Goal: Task Accomplishment & Management: Manage account settings

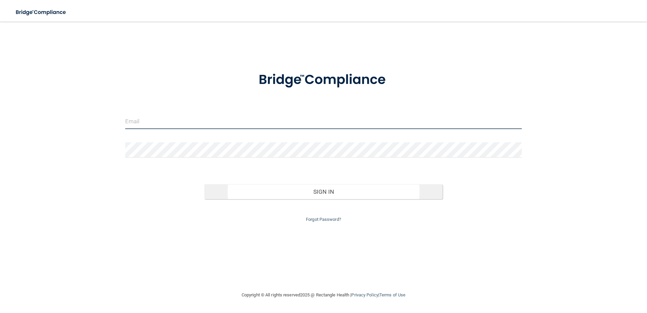
type input "[EMAIL_ADDRESS][DOMAIN_NAME]"
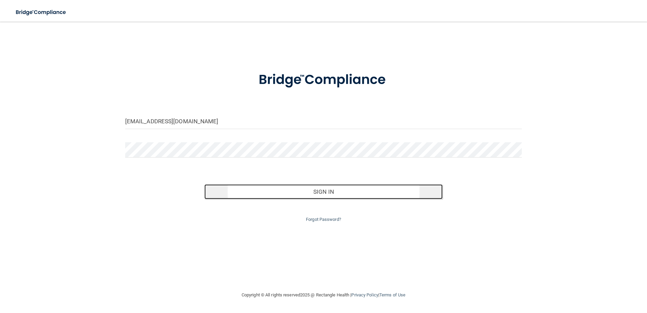
click at [324, 194] on button "Sign In" at bounding box center [324, 191] width 238 height 15
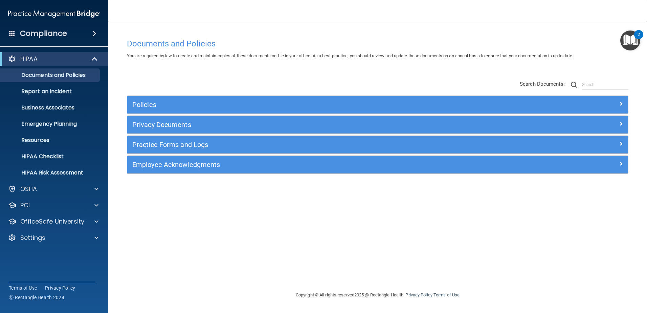
click at [636, 38] on img "Open Resource Center, 2 new notifications" at bounding box center [631, 40] width 20 height 20
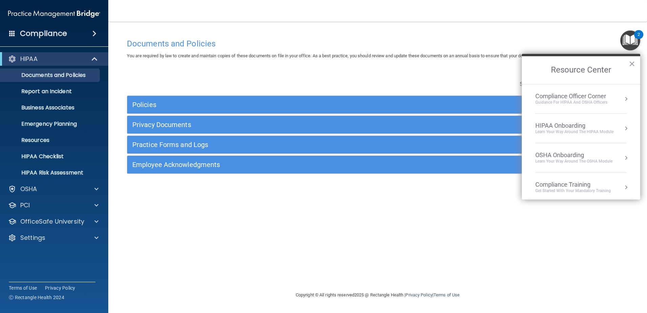
click at [393, 71] on div "Documents and Policies You are required by law to create and maintain copies of…" at bounding box center [378, 163] width 512 height 256
click at [632, 62] on button "×" at bounding box center [632, 63] width 6 height 11
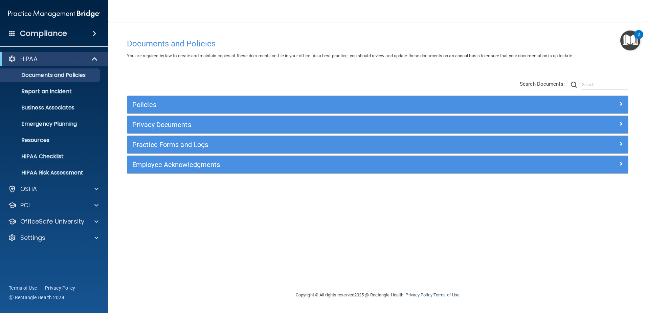
click at [93, 31] on span at bounding box center [94, 33] width 4 height 8
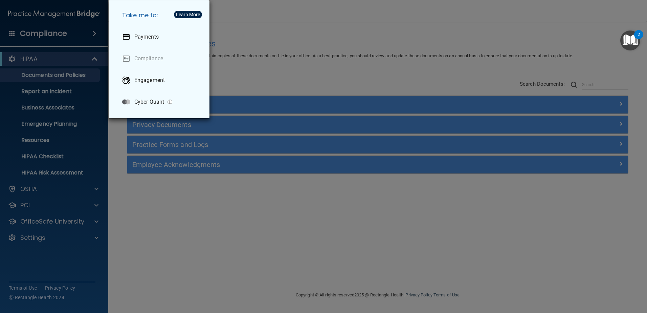
click at [185, 234] on div "Take me to: Payments Compliance Engagement Cyber Quant" at bounding box center [323, 156] width 647 height 313
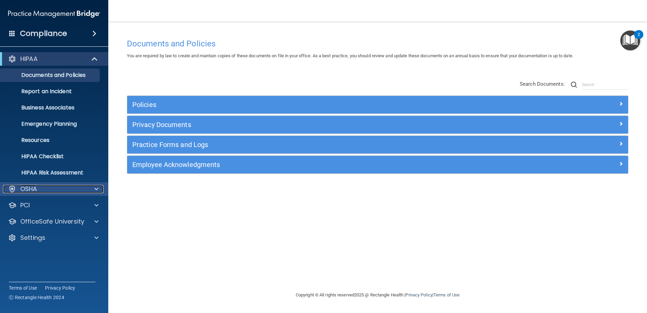
click at [95, 189] on span at bounding box center [96, 189] width 4 height 8
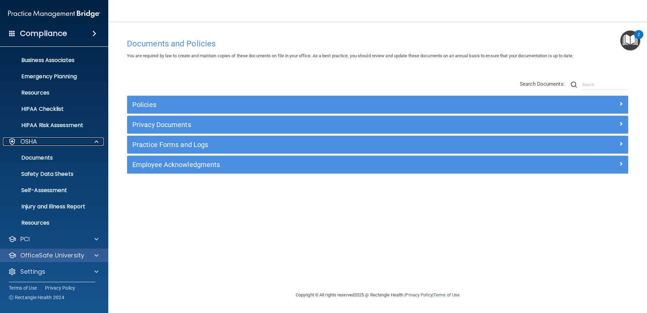
scroll to position [49, 0]
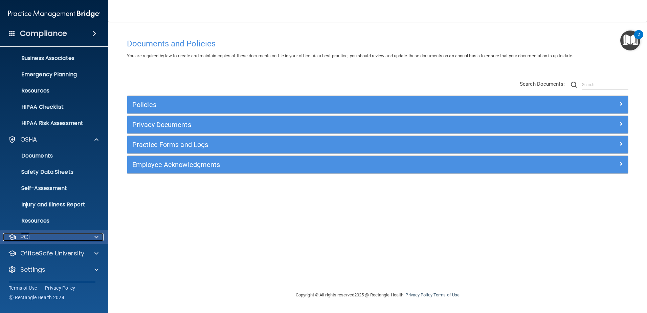
click at [95, 237] on span at bounding box center [96, 237] width 4 height 8
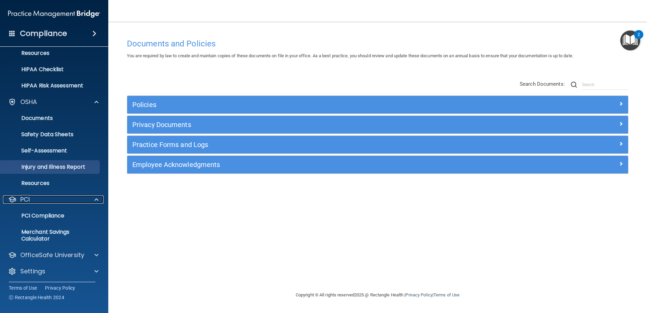
scroll to position [89, 0]
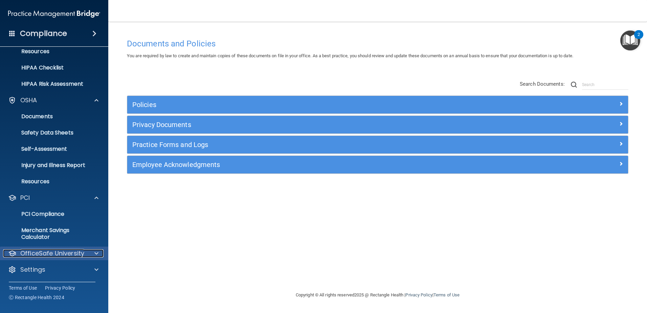
click at [95, 253] on span at bounding box center [96, 253] width 4 height 8
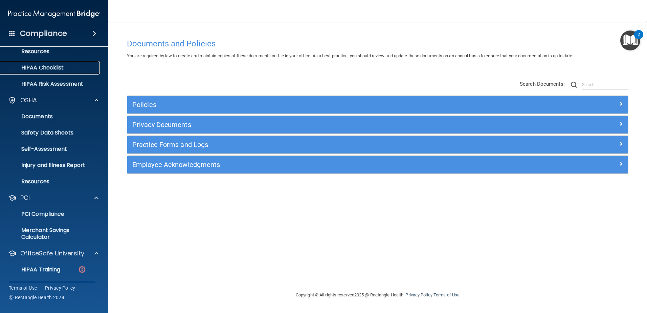
click at [35, 66] on p "HIPAA Checklist" at bounding box center [50, 67] width 92 height 7
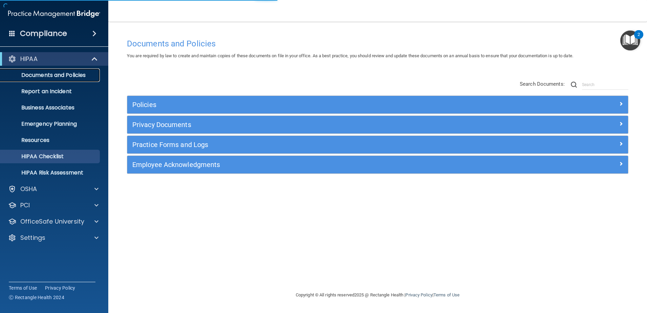
click at [40, 77] on p "Documents and Policies" at bounding box center [50, 75] width 92 height 7
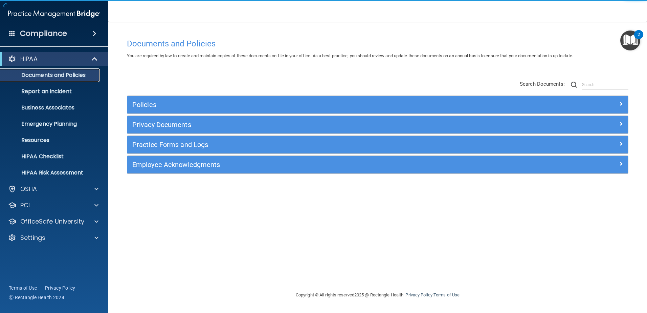
click at [44, 71] on link "Documents and Policies" at bounding box center [46, 75] width 107 height 14
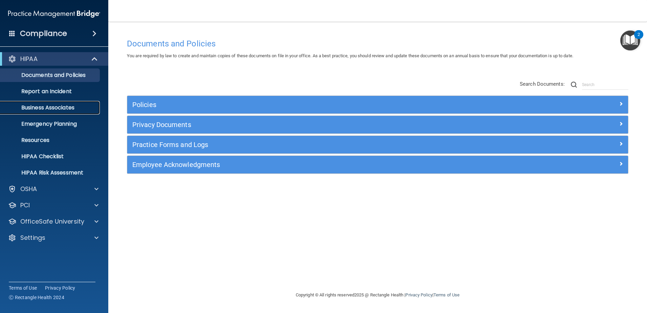
click at [42, 106] on p "Business Associates" at bounding box center [50, 107] width 92 height 7
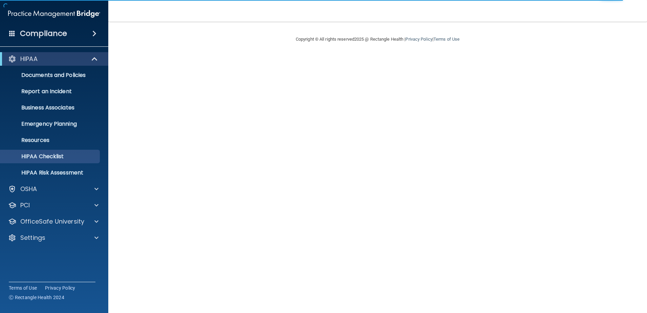
click at [94, 33] on span at bounding box center [94, 33] width 4 height 8
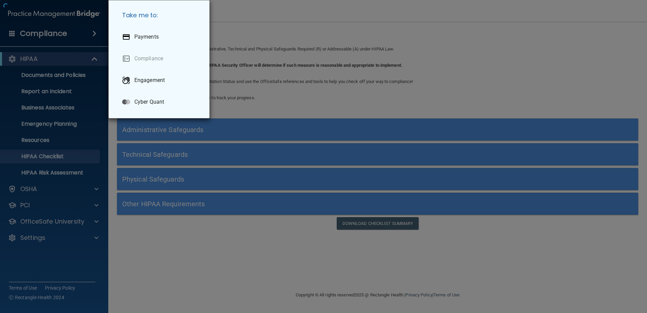
click at [348, 147] on div "Take me to: Payments Compliance Engagement Cyber Quant" at bounding box center [323, 156] width 647 height 313
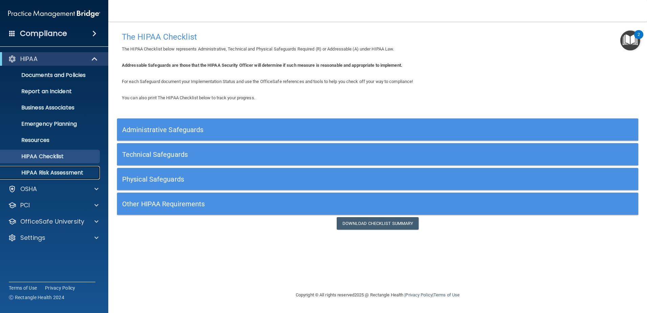
click at [59, 173] on p "HIPAA Risk Assessment" at bounding box center [50, 172] width 92 height 7
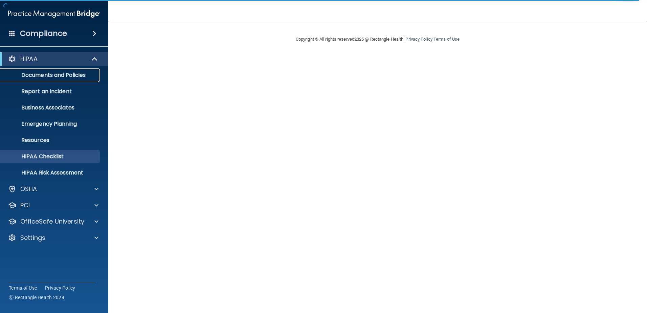
click at [41, 72] on p "Documents and Policies" at bounding box center [50, 75] width 92 height 7
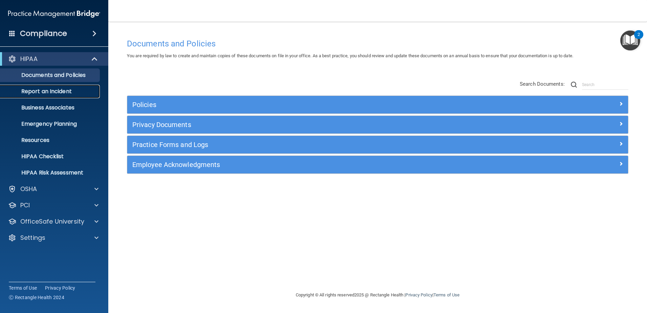
click at [31, 90] on p "Report an Incident" at bounding box center [50, 91] width 92 height 7
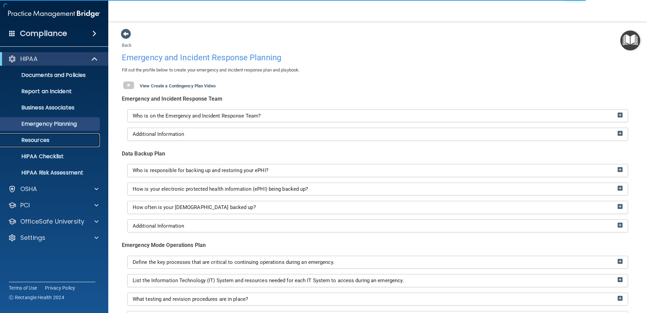
click at [34, 139] on p "Resources" at bounding box center [50, 140] width 92 height 7
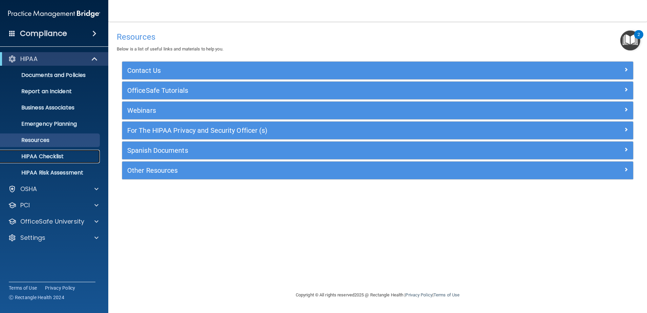
click at [30, 156] on p "HIPAA Checklist" at bounding box center [50, 156] width 92 height 7
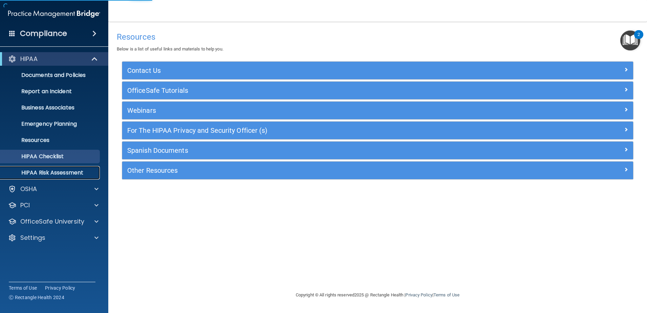
click at [29, 171] on p "HIPAA Risk Assessment" at bounding box center [50, 172] width 92 height 7
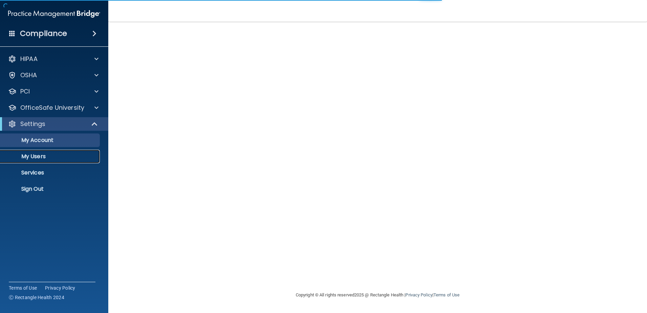
click at [29, 153] on p "My Users" at bounding box center [50, 156] width 92 height 7
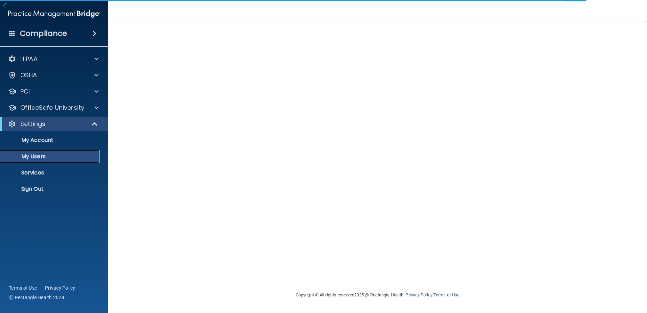
select select "20"
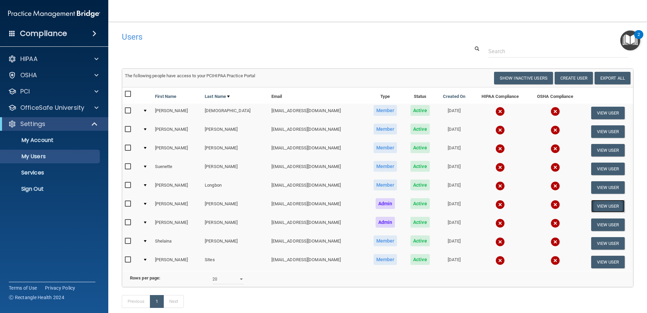
click at [601, 205] on button "View User" at bounding box center [609, 206] width 34 height 13
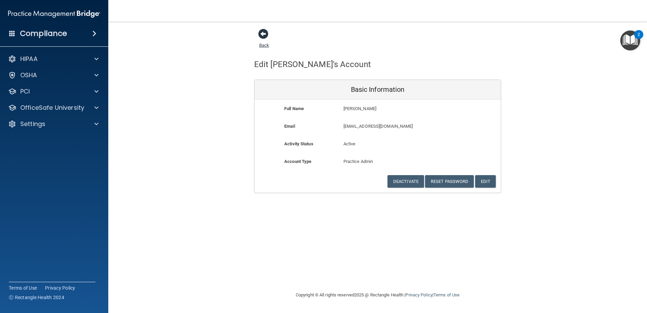
click at [263, 33] on span at bounding box center [263, 34] width 10 height 10
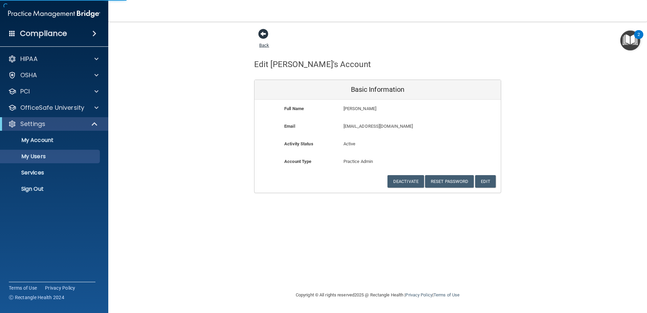
select select "20"
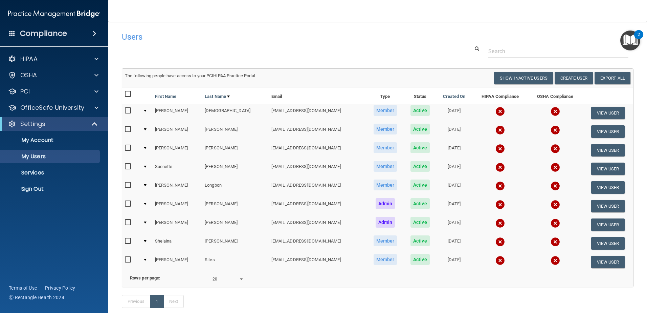
click at [128, 203] on input "checkbox" at bounding box center [129, 203] width 8 height 5
checkbox input "true"
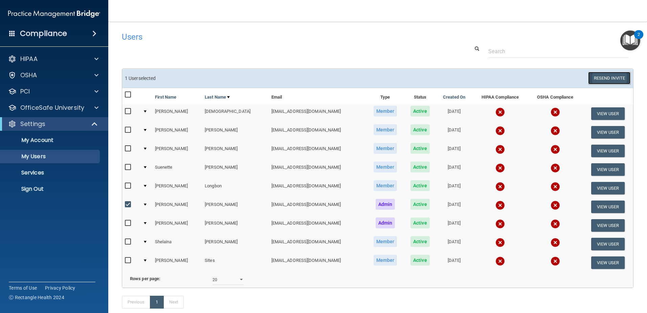
click at [603, 78] on button "Resend Invite" at bounding box center [610, 78] width 42 height 13
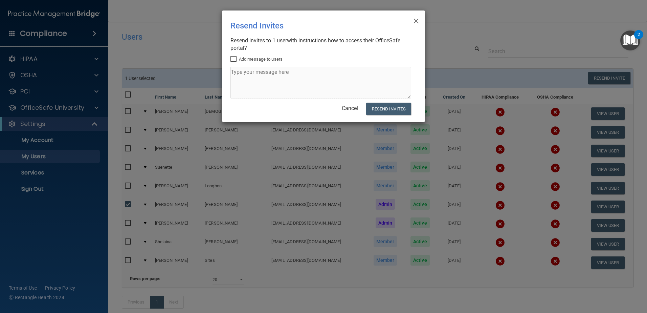
click at [233, 59] on input "Add message to users" at bounding box center [235, 59] width 8 height 5
checkbox input "true"
click at [379, 108] on button "Resend Invites" at bounding box center [388, 109] width 45 height 13
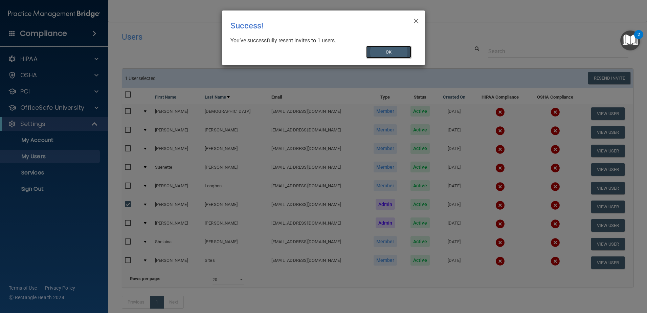
click at [389, 54] on button "OK" at bounding box center [388, 52] width 45 height 13
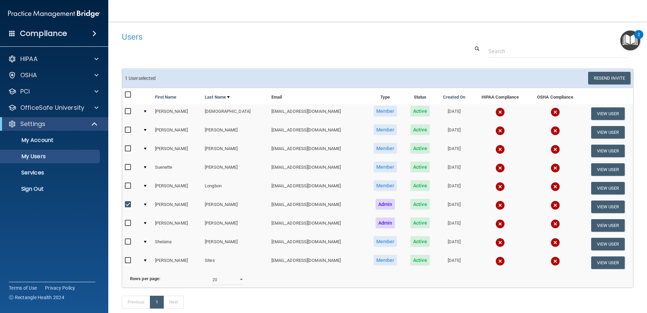
click at [127, 204] on input "checkbox" at bounding box center [129, 204] width 8 height 5
checkbox input "false"
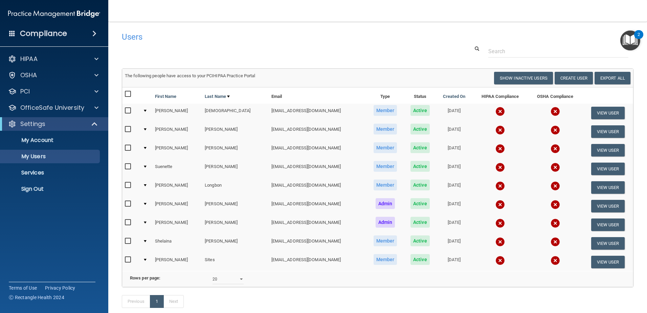
click at [21, 29] on h4 "Compliance" at bounding box center [43, 33] width 47 height 9
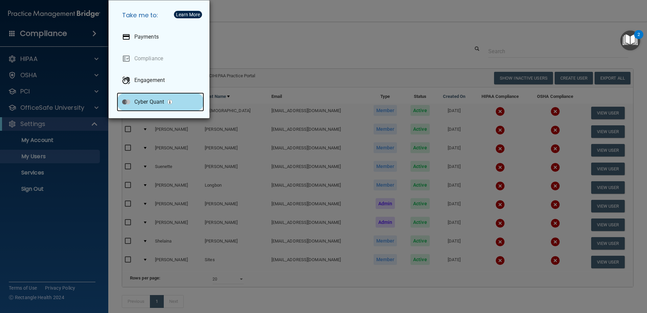
click at [150, 102] on p "Cyber Quant" at bounding box center [149, 102] width 30 height 7
click at [73, 24] on div "Take me to: Payments Compliance Engagement Cyber Quant" at bounding box center [323, 156] width 647 height 313
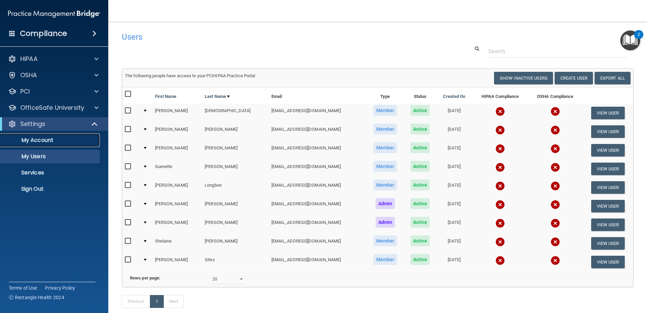
click at [32, 141] on p "My Account" at bounding box center [50, 140] width 92 height 7
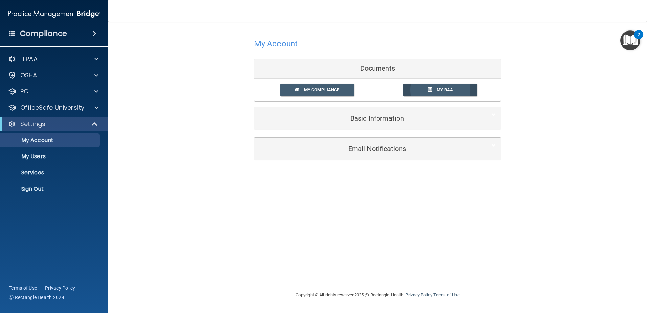
click at [430, 88] on span at bounding box center [430, 89] width 4 height 4
click at [320, 88] on span "My Compliance" at bounding box center [322, 89] width 36 height 5
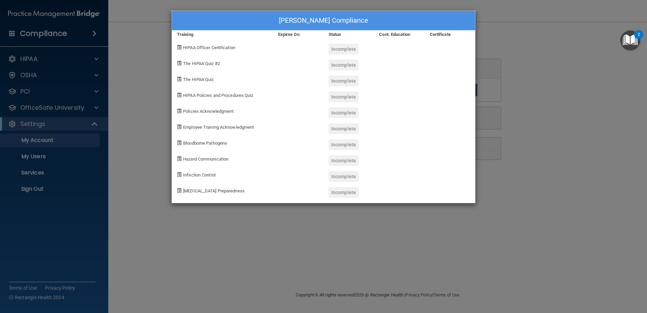
click at [180, 47] on span at bounding box center [179, 47] width 4 height 4
click at [201, 47] on span "HIPAA Officer Certification" at bounding box center [209, 47] width 52 height 5
drag, startPoint x: 201, startPoint y: 47, endPoint x: 211, endPoint y: 47, distance: 9.8
click at [211, 47] on span "HIPAA Officer Certification" at bounding box center [209, 47] width 52 height 5
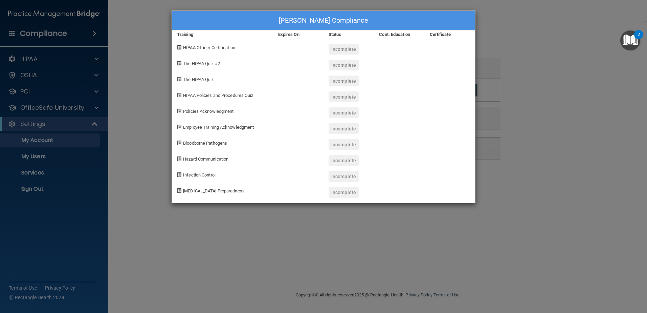
drag, startPoint x: 595, startPoint y: 168, endPoint x: 600, endPoint y: 187, distance: 20.0
click at [595, 172] on div "Pam Michaels's Compliance Training Expires On Status Cont. Education Certificat…" at bounding box center [323, 156] width 647 height 313
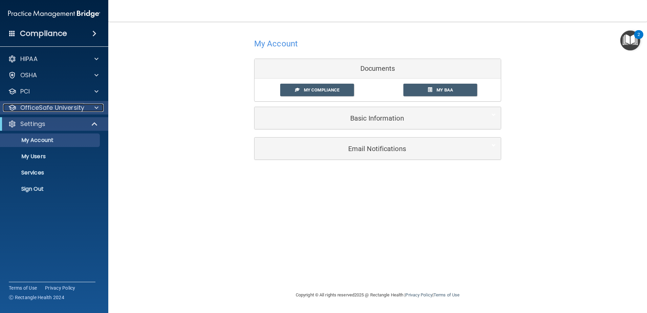
click at [93, 107] on div at bounding box center [95, 108] width 17 height 8
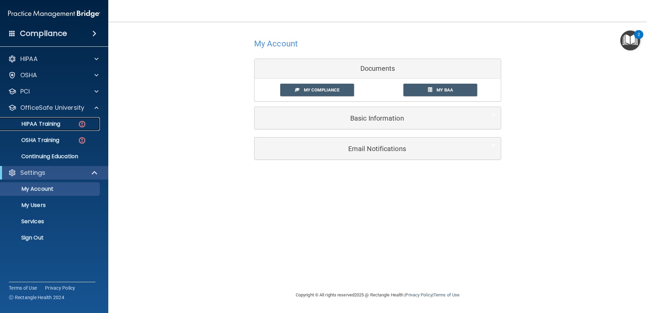
click at [56, 122] on p "HIPAA Training" at bounding box center [32, 124] width 56 height 7
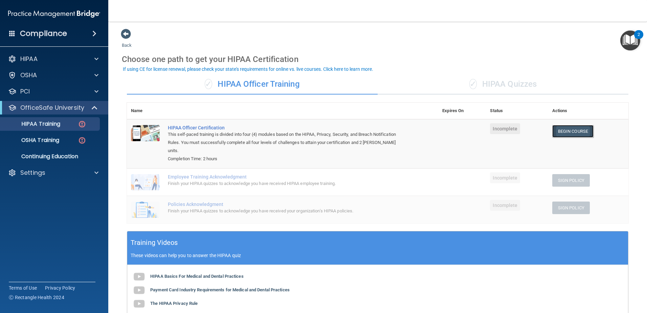
click at [560, 132] on link "Begin Course" at bounding box center [573, 131] width 41 height 13
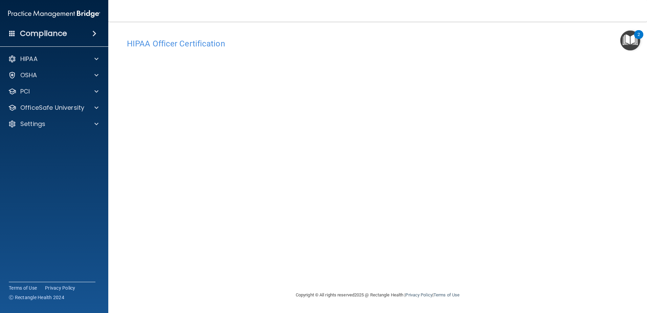
click at [481, 285] on div "Copyright © All rights reserved 2025 @ Rectangle Health | Privacy Policy | Term…" at bounding box center [377, 295] width 247 height 22
click at [98, 57] on span at bounding box center [96, 59] width 4 height 8
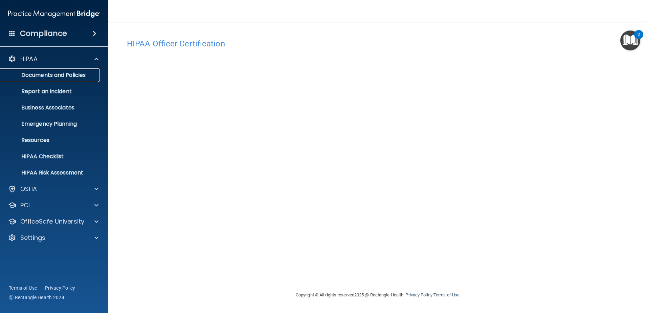
click at [68, 72] on p "Documents and Policies" at bounding box center [50, 75] width 92 height 7
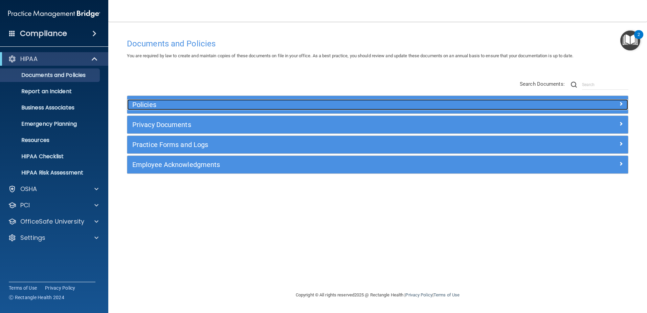
click at [622, 103] on span at bounding box center [621, 104] width 4 height 8
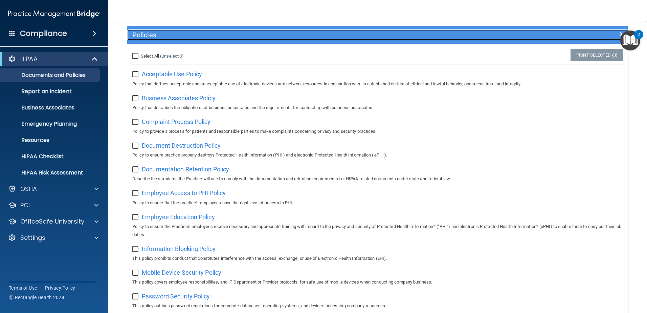
scroll to position [68, 0]
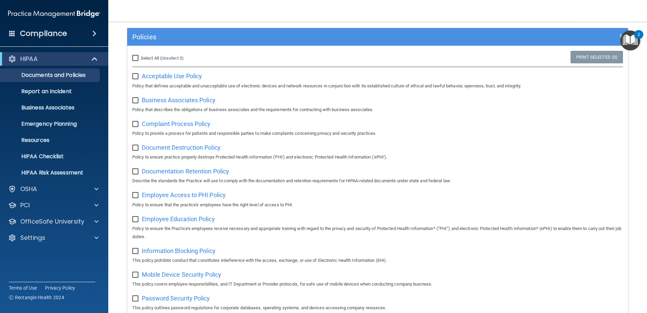
click at [135, 59] on input "Select All (Unselect 0) Unselect All" at bounding box center [136, 58] width 8 height 5
checkbox input "true"
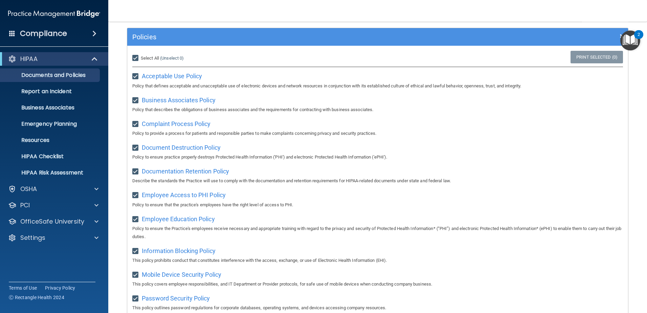
checkbox input "true"
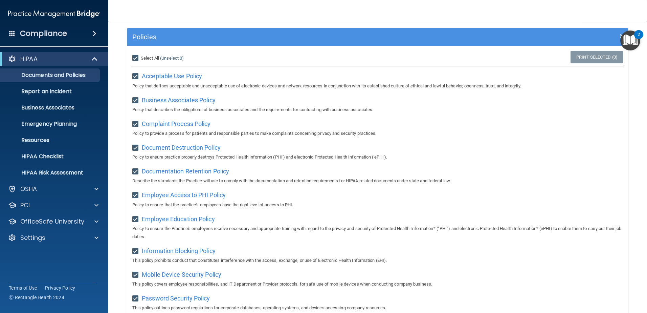
checkbox input "true"
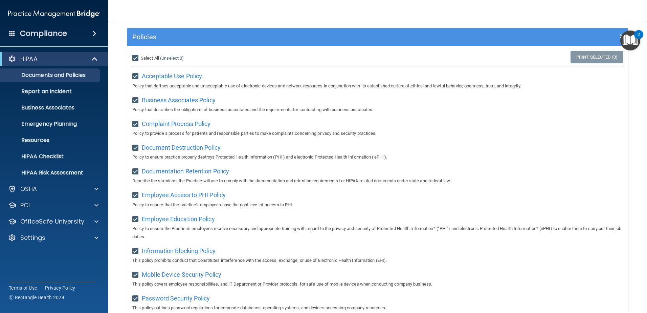
checkbox input "true"
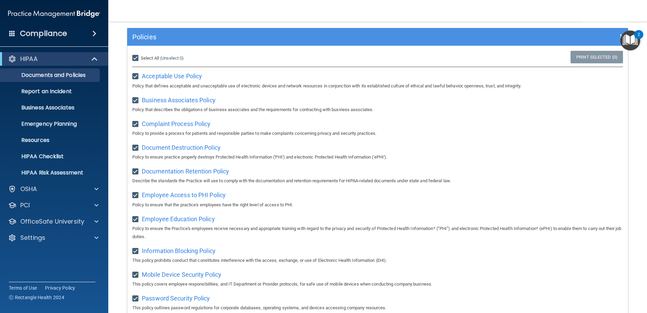
checkbox input "true"
click at [164, 75] on span "Acceptable Use Policy" at bounding box center [172, 75] width 60 height 7
click at [177, 102] on span "Business Associates Policy" at bounding box center [179, 100] width 74 height 7
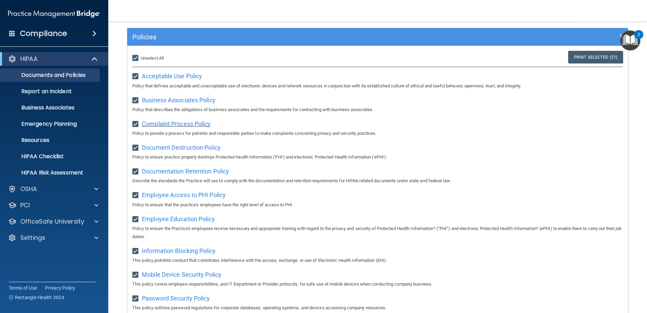
click at [163, 125] on span "Complaint Process Policy" at bounding box center [176, 123] width 69 height 7
click at [161, 149] on span "Document Destruction Policy" at bounding box center [181, 147] width 79 height 7
click at [164, 172] on span "Documentation Retention Policy" at bounding box center [185, 171] width 87 height 7
click at [172, 198] on span "Employee Access to PHI Policy" at bounding box center [184, 194] width 84 height 7
click at [157, 219] on span "Employee Education Policy" at bounding box center [178, 218] width 73 height 7
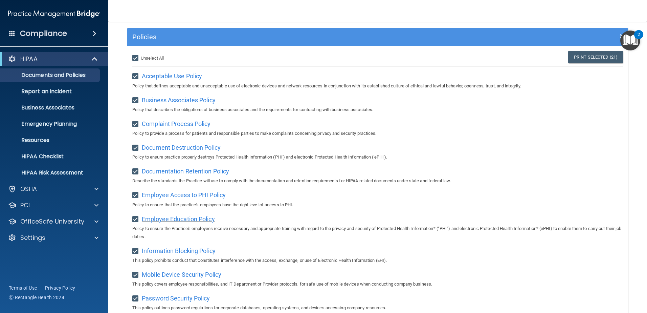
click at [173, 221] on span "Employee Education Policy" at bounding box center [178, 218] width 73 height 7
click at [169, 253] on span "Information Blocking Policy" at bounding box center [179, 250] width 74 height 7
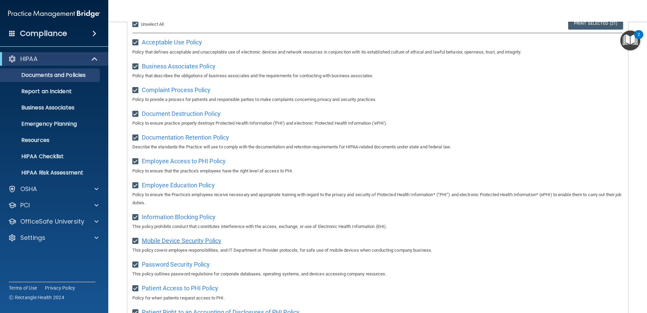
click at [171, 243] on span "Mobile Device Security Policy" at bounding box center [182, 240] width 80 height 7
click at [164, 268] on span "Password Security Policy" at bounding box center [176, 264] width 68 height 7
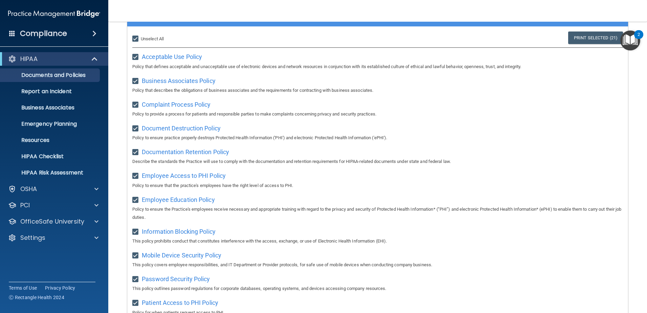
scroll to position [68, 0]
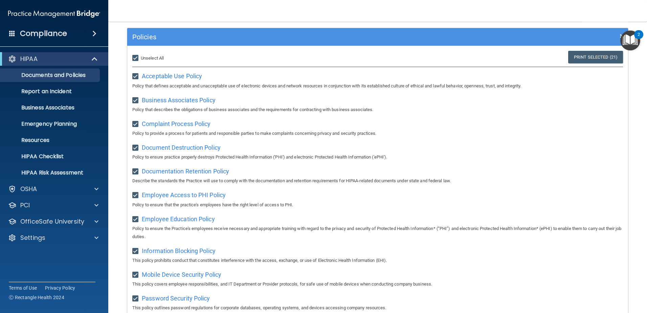
click at [137, 57] on input "Select All (Unselect 21) Unselect All" at bounding box center [136, 58] width 8 height 5
checkbox input "false"
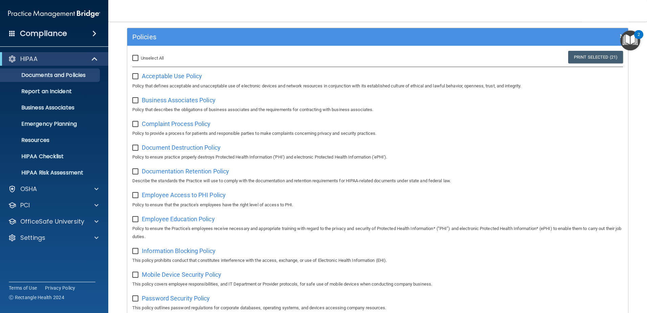
checkbox input "false"
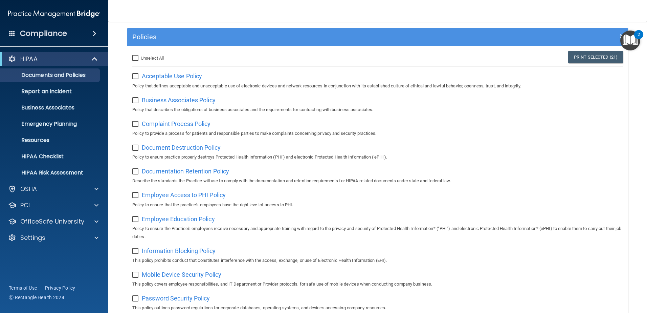
checkbox input "false"
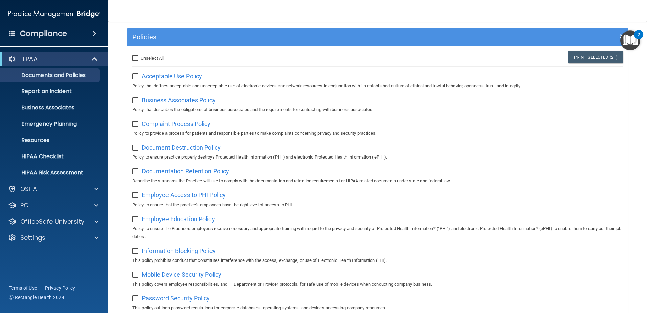
checkbox input "false"
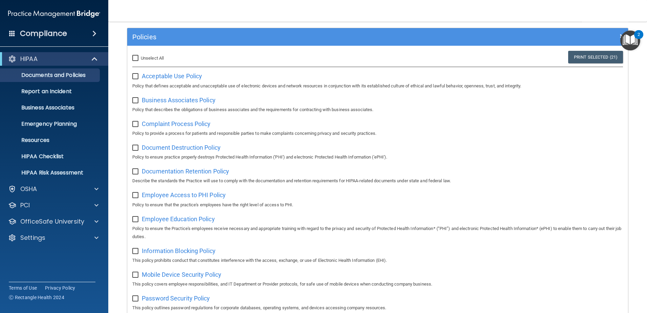
checkbox input "false"
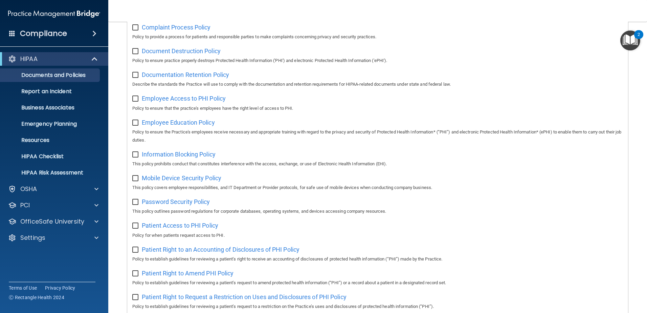
scroll to position [169, 0]
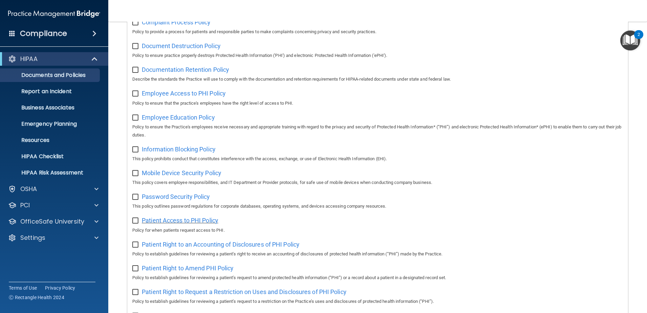
click at [165, 223] on span "Patient Access to PHI Policy" at bounding box center [180, 220] width 77 height 7
click at [171, 248] on span "Patient Right to an Accounting of Disclosures of PHI Policy" at bounding box center [221, 244] width 158 height 7
click at [180, 272] on span "Patient Right to Amend PHI Policy" at bounding box center [188, 267] width 92 height 7
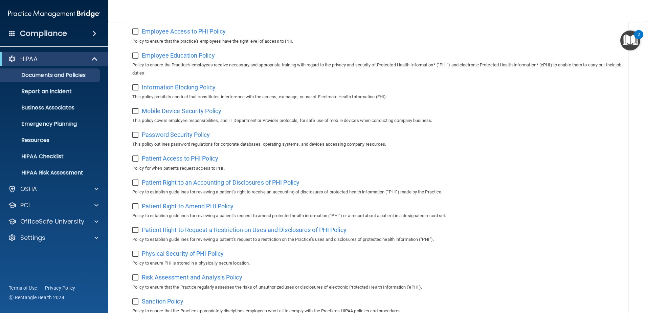
scroll to position [237, 0]
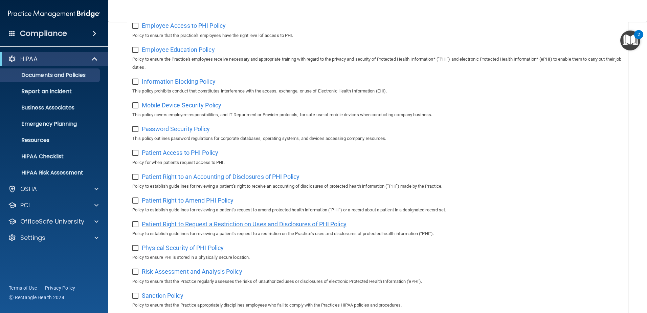
click at [174, 228] on span "Patient Right to Request a Restriction on Uses and Disclosures of PHI Policy" at bounding box center [244, 223] width 205 height 7
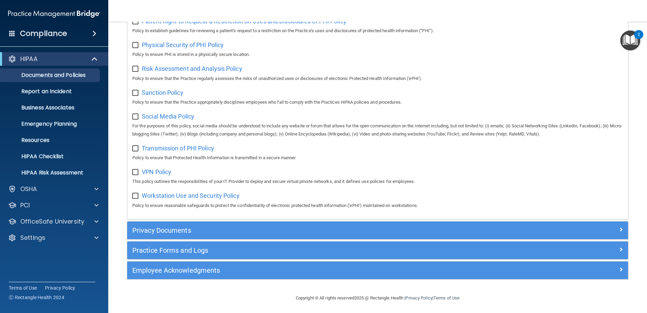
scroll to position [440, 0]
click at [158, 199] on span "Workstation Use and Security Policy" at bounding box center [191, 195] width 98 height 7
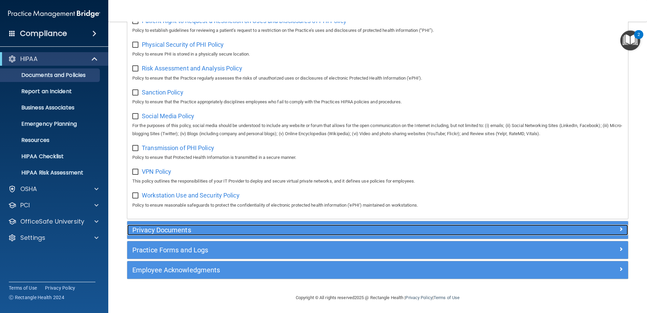
click at [147, 234] on h5 "Privacy Documents" at bounding box center [315, 229] width 366 height 7
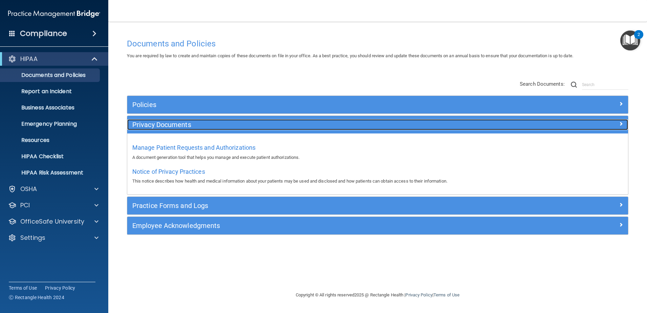
scroll to position [0, 0]
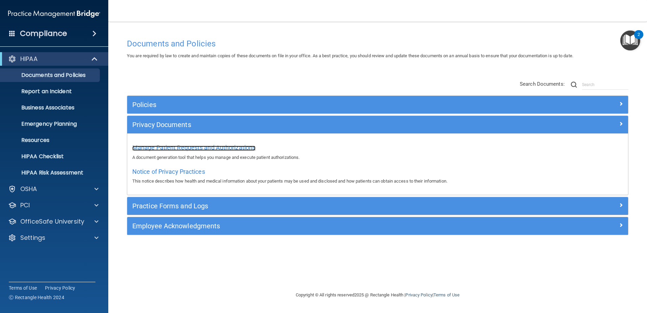
click at [177, 145] on span "Manage Patient Requests and Authorizations" at bounding box center [193, 147] width 123 height 7
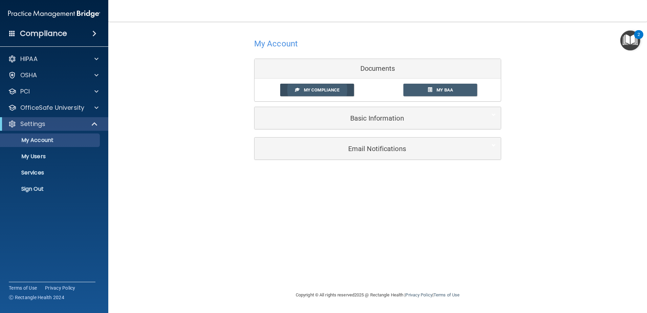
click at [316, 90] on span "My Compliance" at bounding box center [322, 89] width 36 height 5
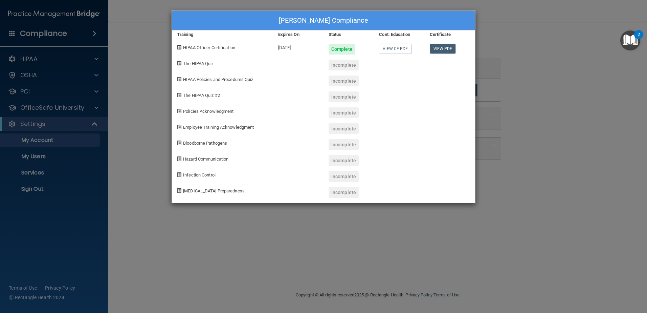
click at [546, 28] on div "Pam Michaels's Compliance Training Expires On Status Cont. Education Certificat…" at bounding box center [323, 156] width 647 height 313
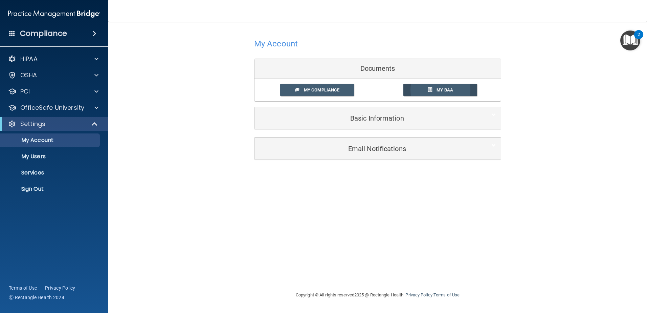
click at [440, 89] on span "My BAA" at bounding box center [445, 89] width 17 height 5
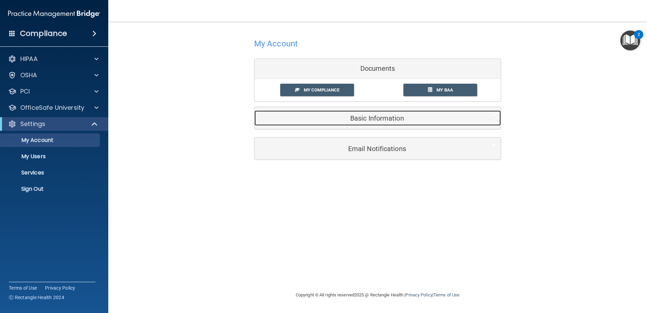
click at [378, 119] on h5 "Basic Information" at bounding box center [368, 117] width 216 height 7
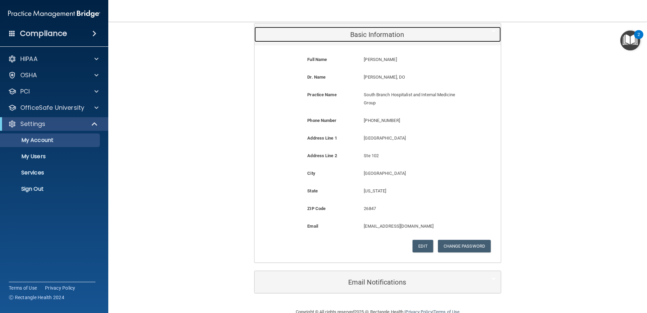
scroll to position [99, 0]
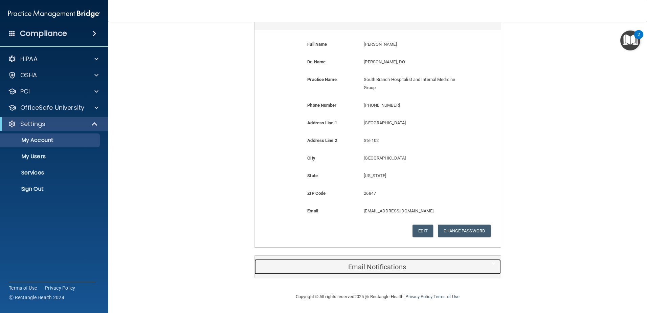
click at [385, 261] on div "Email Notifications" at bounding box center [368, 266] width 226 height 15
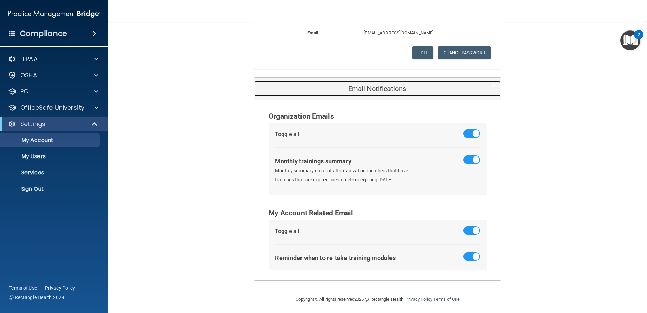
scroll to position [280, 0]
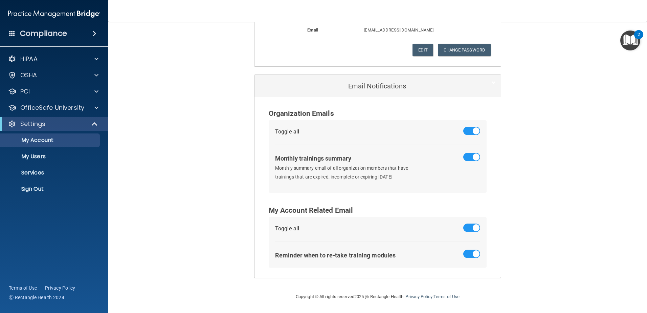
drag, startPoint x: 177, startPoint y: 109, endPoint x: 180, endPoint y: 107, distance: 3.5
click at [179, 108] on div "My Account Documents My Compliance My Compliance My BAA Basic Information Full …" at bounding box center [378, 17] width 512 height 537
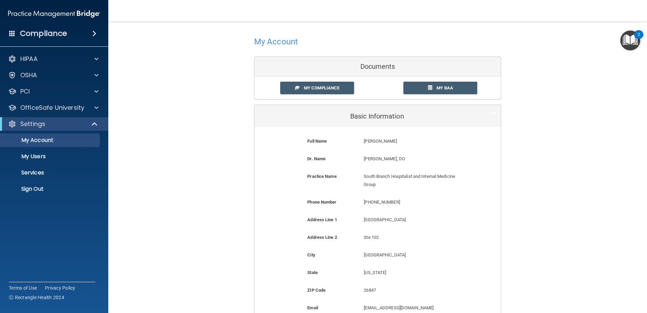
scroll to position [0, 0]
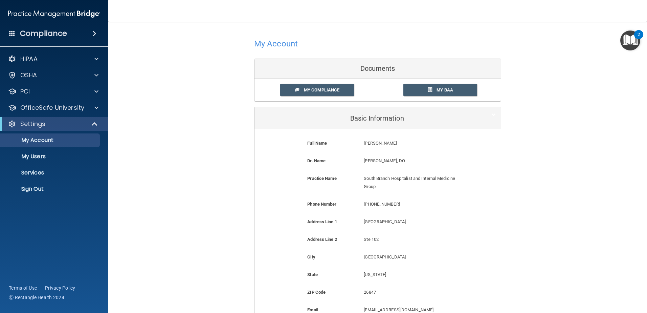
click at [145, 40] on div "My Account Documents My Compliance My Compliance My BAA Basic Information Full …" at bounding box center [378, 296] width 512 height 537
click at [25, 59] on p "HIPAA" at bounding box center [28, 59] width 17 height 8
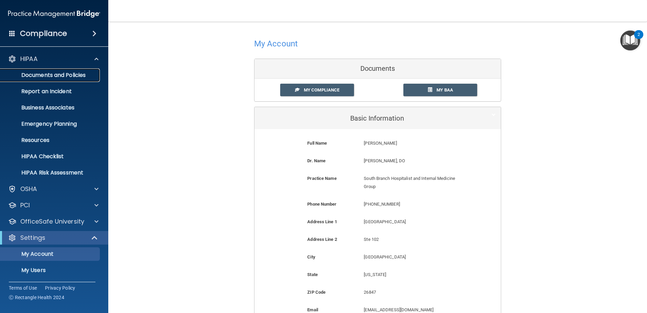
click at [45, 76] on p "Documents and Policies" at bounding box center [50, 75] width 92 height 7
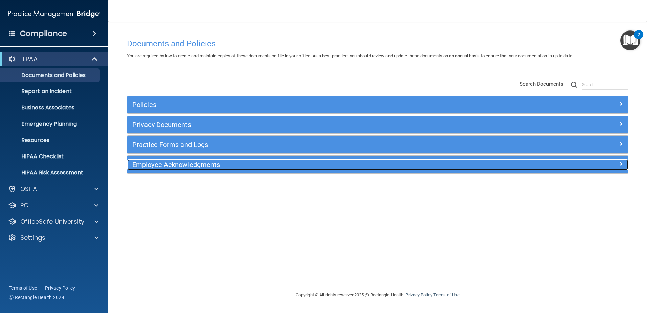
click at [143, 164] on h5 "Employee Acknowledgments" at bounding box center [315, 164] width 366 height 7
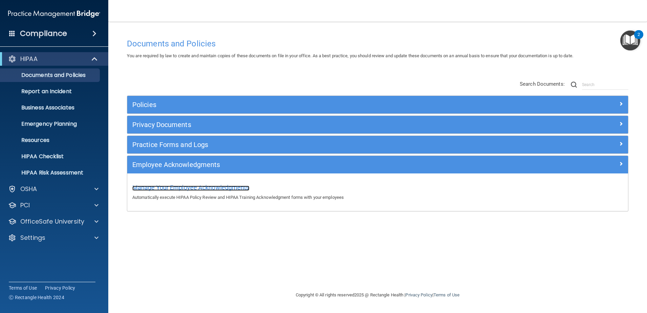
click at [176, 188] on span "Manage Your Employee Acknowledgments" at bounding box center [190, 187] width 117 height 7
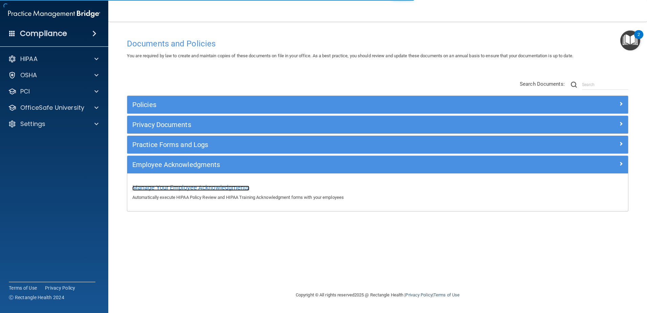
click at [198, 187] on span "Manage Your Employee Acknowledgments" at bounding box center [190, 187] width 117 height 7
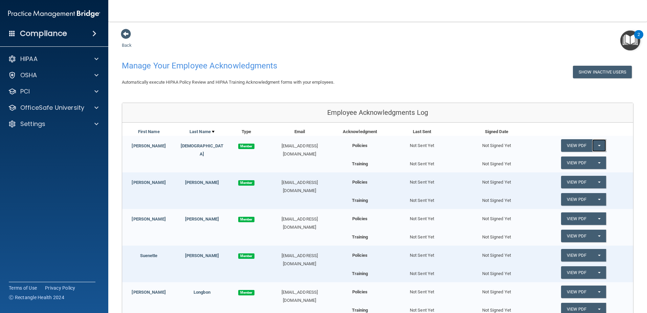
click at [597, 145] on button "Split button!" at bounding box center [600, 145] width 14 height 13
click at [520, 77] on div "Show Inactive Users" at bounding box center [531, 72] width 218 height 13
click at [598, 145] on span "button" at bounding box center [599, 145] width 3 height 1
click at [575, 160] on link "Send Acknowledgment" at bounding box center [590, 159] width 59 height 10
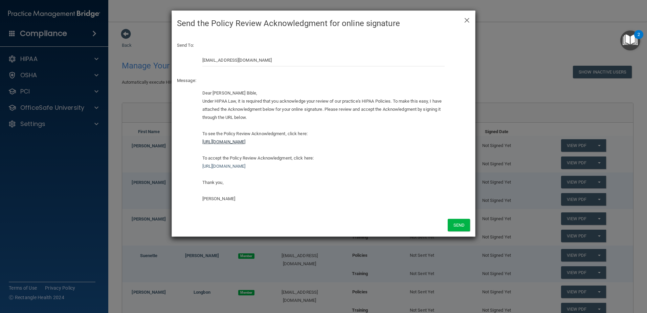
click at [246, 142] on link "https://ra.officesafe.com/api/employee_acknowledgments/pdfs/hipaa_policies/6855…" at bounding box center [223, 141] width 43 height 5
click at [246, 141] on link "https://ra.officesafe.com/api/employee_acknowledgments/pdfs/hipaa_policies/6855…" at bounding box center [223, 141] width 43 height 5
click at [285, 191] on div "Dear Tina Bible, Under HIPAA Law, it is required that you acknowledge your revi…" at bounding box center [323, 146] width 243 height 114
click at [229, 140] on link "https://ra.officesafe.com/api/employee_acknowledgments/pdfs/hipaa_policies/6855…" at bounding box center [223, 141] width 43 height 5
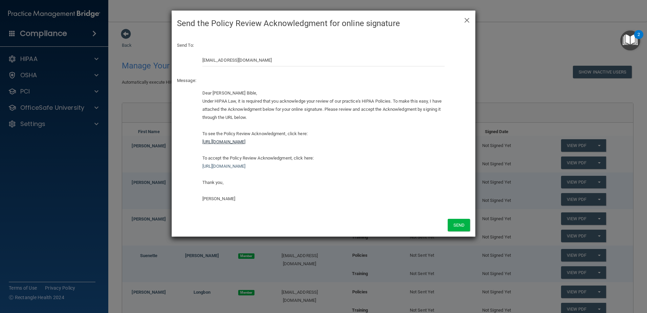
click at [246, 141] on link "https://ra.officesafe.com/api/employee_acknowledgments/pdfs/hipaa_policies/6855…" at bounding box center [223, 141] width 43 height 5
click at [246, 142] on link "https://ra.officesafe.com/api/employee_acknowledgments/pdfs/hipaa_policies/6855…" at bounding box center [223, 141] width 43 height 5
click at [334, 171] on div "Dear Tina Bible, Under HIPAA Law, it is required that you acknowledge your revi…" at bounding box center [323, 146] width 243 height 114
click at [467, 21] on span "×" at bounding box center [467, 20] width 6 height 14
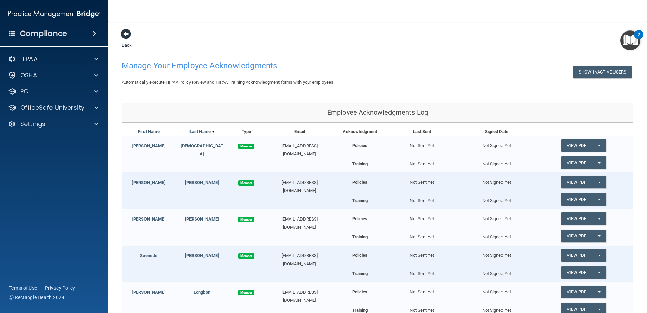
click at [128, 34] on span at bounding box center [126, 34] width 10 height 10
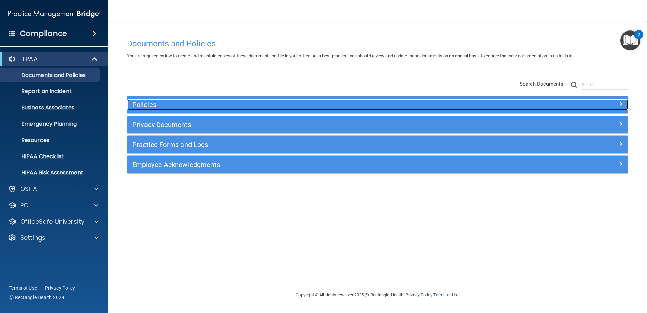
click at [142, 103] on h5 "Policies" at bounding box center [315, 104] width 366 height 7
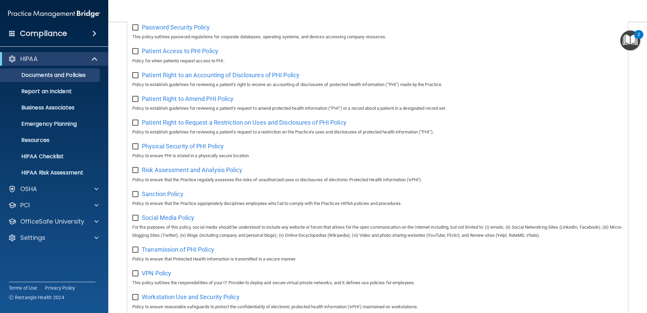
scroll to position [448, 0]
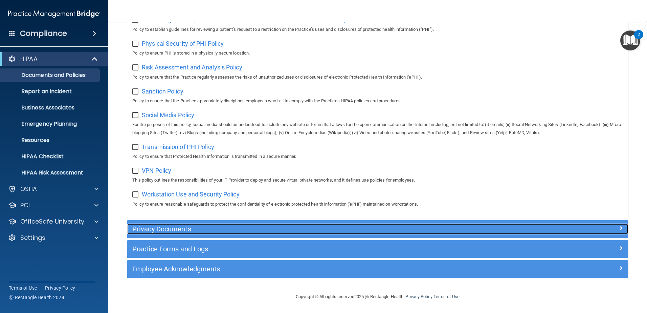
click at [151, 225] on h5 "Privacy Documents" at bounding box center [315, 228] width 366 height 7
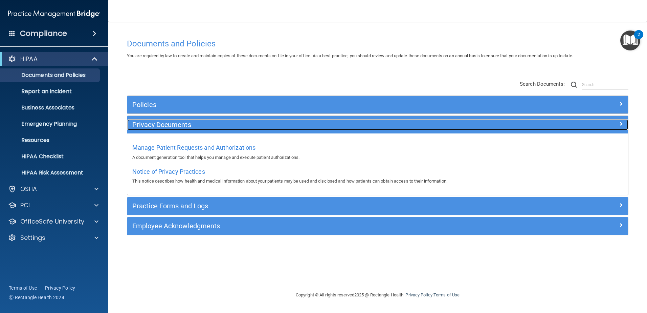
scroll to position [0, 0]
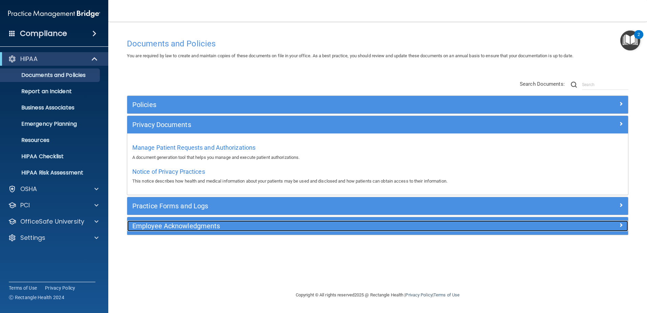
click at [144, 225] on h5 "Employee Acknowledgments" at bounding box center [315, 225] width 366 height 7
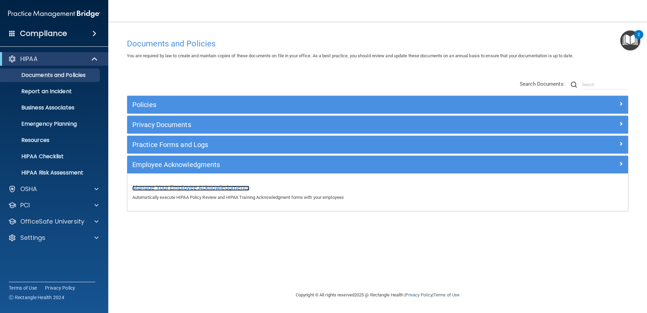
click at [159, 187] on span "Manage Your Employee Acknowledgments" at bounding box center [190, 187] width 117 height 7
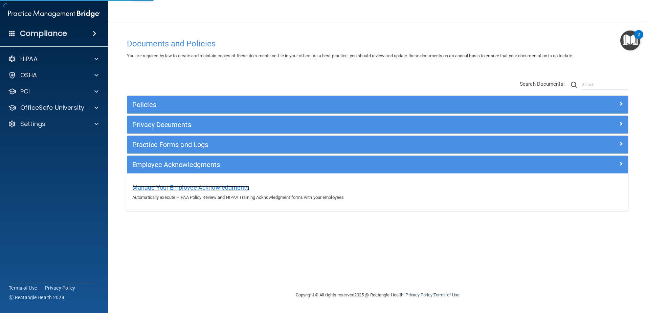
click at [160, 187] on span "Manage Your Employee Acknowledgments" at bounding box center [190, 187] width 117 height 7
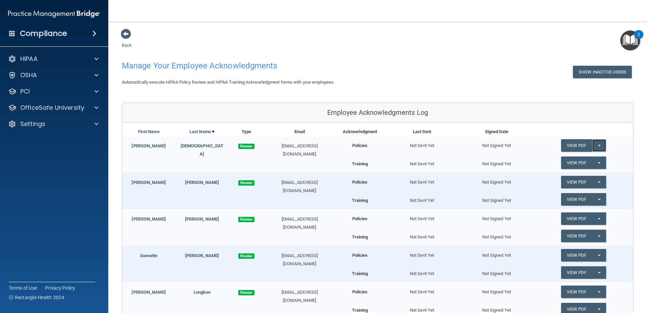
click at [597, 144] on button "Split button!" at bounding box center [600, 145] width 14 height 13
click at [569, 158] on link "Send Acknowledgment" at bounding box center [590, 159] width 59 height 10
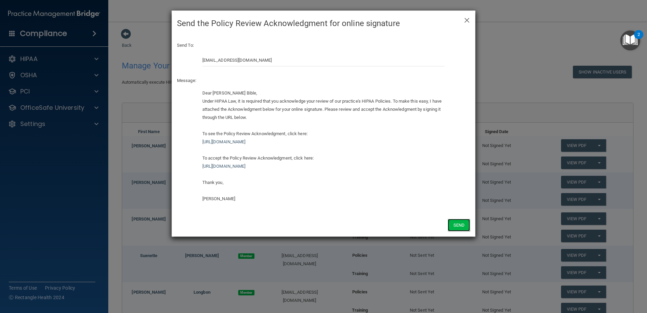
click at [457, 227] on button "Send" at bounding box center [459, 225] width 22 height 13
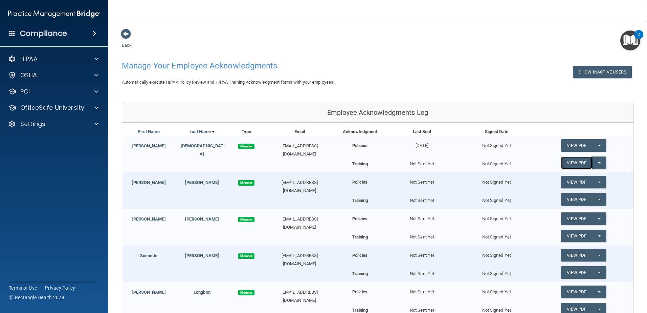
click at [569, 161] on link "View PDF" at bounding box center [576, 162] width 31 height 13
click at [598, 163] on button "Split button!" at bounding box center [600, 162] width 14 height 13
click at [575, 175] on link "Send Acknowledgment PDF" at bounding box center [595, 176] width 68 height 10
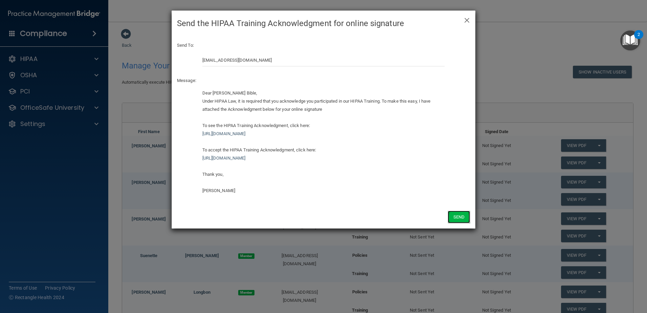
click at [455, 217] on button "Send" at bounding box center [459, 217] width 22 height 13
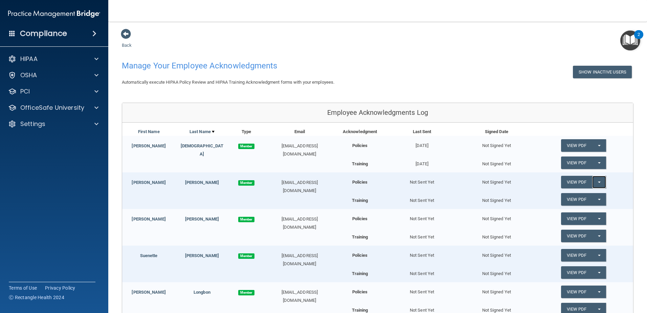
click at [597, 182] on button "Split button!" at bounding box center [600, 182] width 14 height 13
click at [567, 182] on link "View PDF" at bounding box center [576, 182] width 31 height 13
click at [594, 181] on button "Split button!" at bounding box center [600, 182] width 14 height 13
click at [576, 196] on link "Send Acknowledgment" at bounding box center [590, 196] width 59 height 10
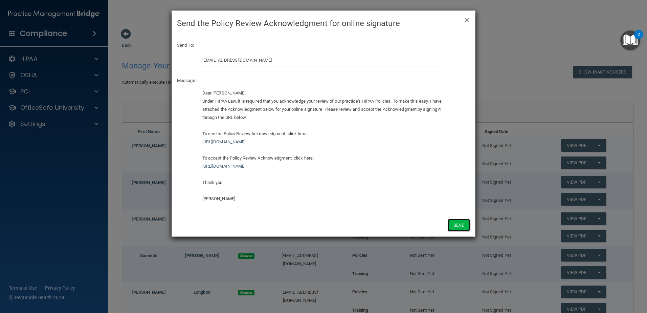
click at [461, 226] on button "Send" at bounding box center [459, 225] width 22 height 13
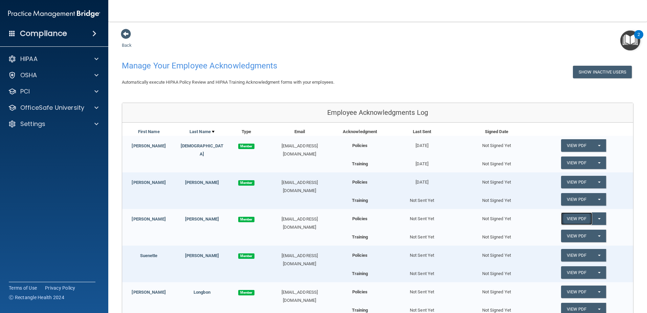
click at [572, 219] on link "View PDF" at bounding box center [576, 218] width 31 height 13
click at [596, 72] on button "Show Inactive Users" at bounding box center [602, 72] width 59 height 13
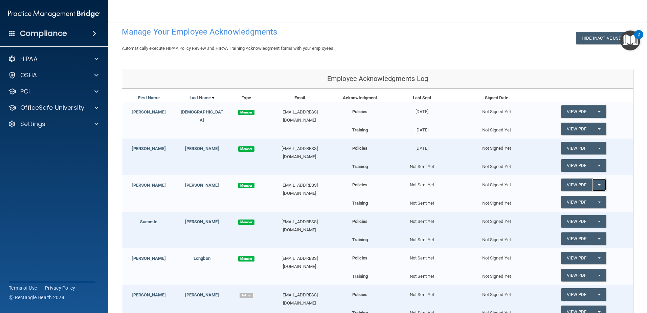
click at [596, 184] on button "Split button!" at bounding box center [600, 184] width 14 height 13
click at [573, 198] on link "Send Acknowledgment" at bounding box center [590, 198] width 59 height 10
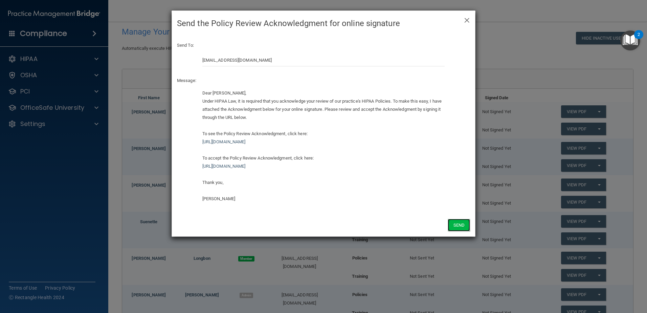
click at [462, 226] on button "Send" at bounding box center [459, 225] width 22 height 13
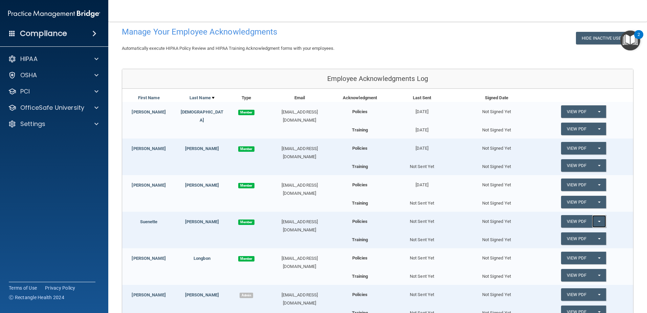
click at [596, 220] on button "Split button!" at bounding box center [600, 221] width 14 height 13
click at [581, 234] on link "Send Acknowledgment" at bounding box center [590, 235] width 59 height 10
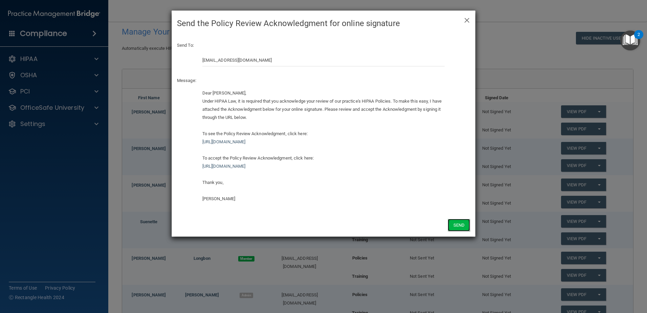
click at [460, 224] on button "Send" at bounding box center [459, 225] width 22 height 13
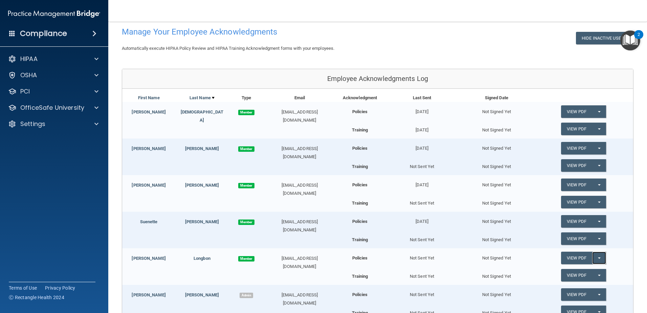
click at [597, 258] on button "Split button!" at bounding box center [600, 258] width 14 height 13
click at [585, 271] on link "Send Acknowledgment" at bounding box center [590, 271] width 59 height 10
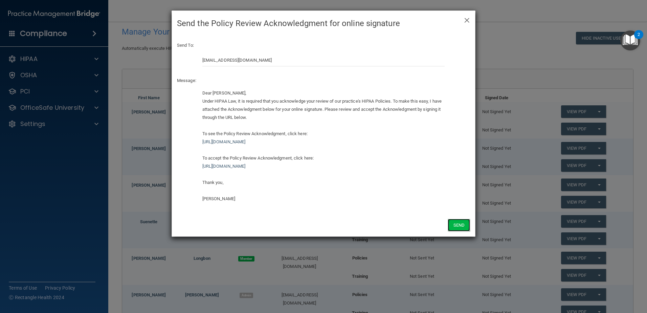
click at [454, 225] on button "Send" at bounding box center [459, 225] width 22 height 13
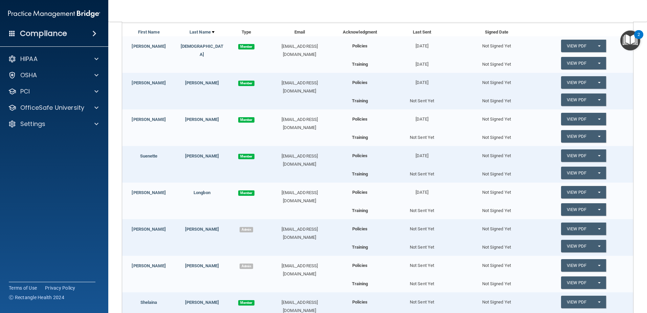
scroll to position [102, 0]
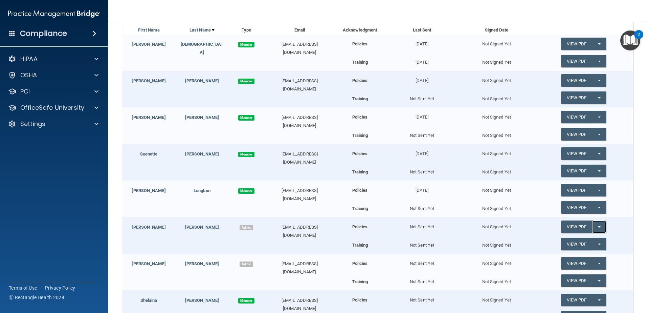
click at [598, 226] on span "button" at bounding box center [599, 226] width 3 height 1
click at [573, 240] on link "Send Acknowledgment" at bounding box center [590, 240] width 59 height 10
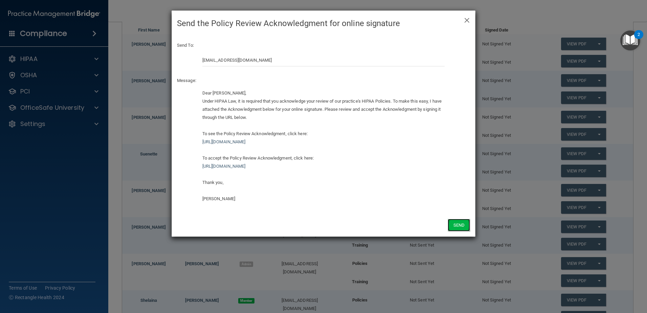
click at [458, 226] on button "Send" at bounding box center [459, 225] width 22 height 13
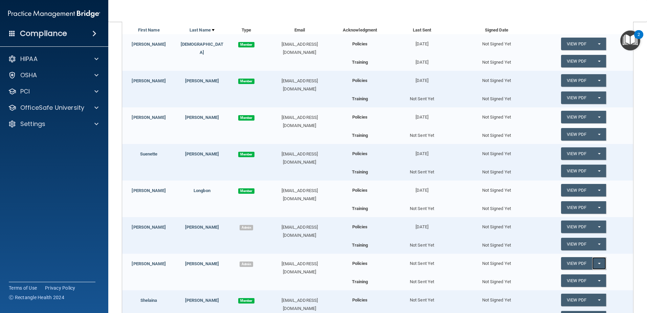
click at [597, 262] on button "Split button!" at bounding box center [600, 263] width 14 height 13
click at [586, 275] on link "Send Acknowledgment" at bounding box center [590, 277] width 59 height 10
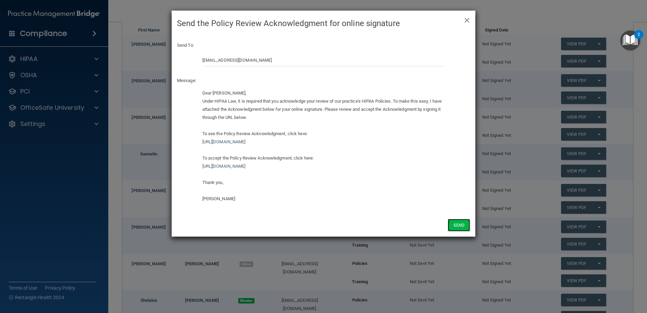
click at [459, 223] on button "Send" at bounding box center [459, 225] width 22 height 13
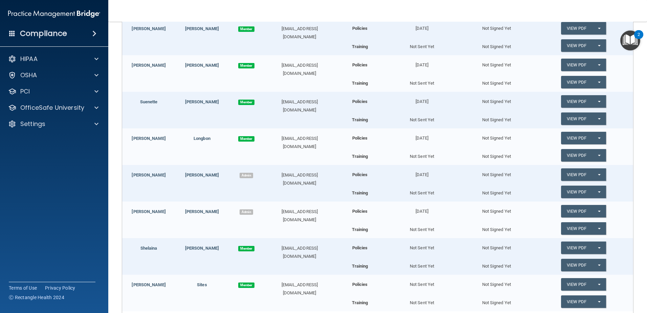
scroll to position [203, 0]
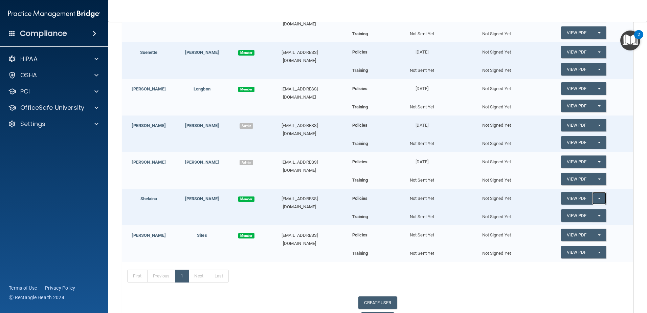
click at [598, 198] on span "button" at bounding box center [599, 198] width 3 height 1
click at [580, 213] on link "Send Acknowledgment" at bounding box center [590, 212] width 59 height 10
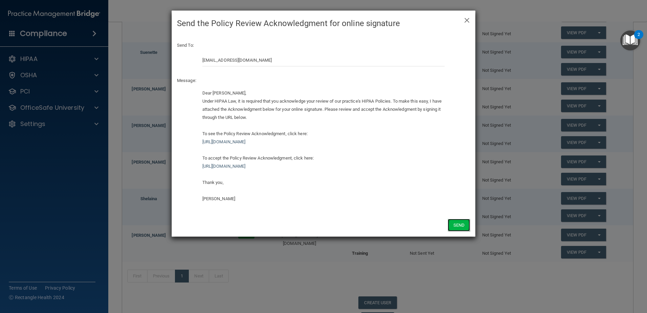
click at [459, 226] on button "Send" at bounding box center [459, 225] width 22 height 13
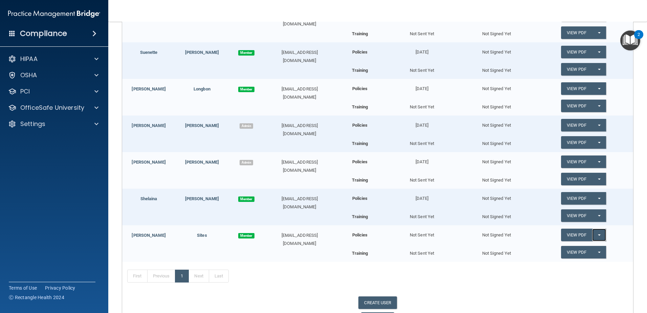
click at [598, 234] on button "Split button!" at bounding box center [600, 235] width 14 height 13
click at [572, 246] on link "Send Acknowledgment" at bounding box center [590, 248] width 59 height 10
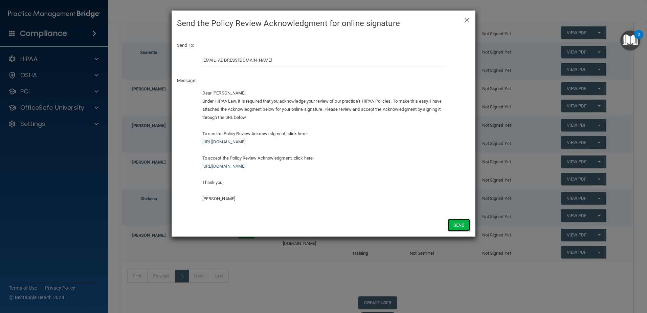
click at [461, 223] on button "Send" at bounding box center [459, 225] width 22 height 13
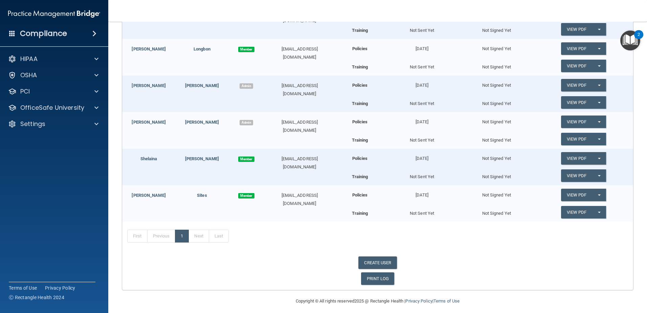
scroll to position [248, 0]
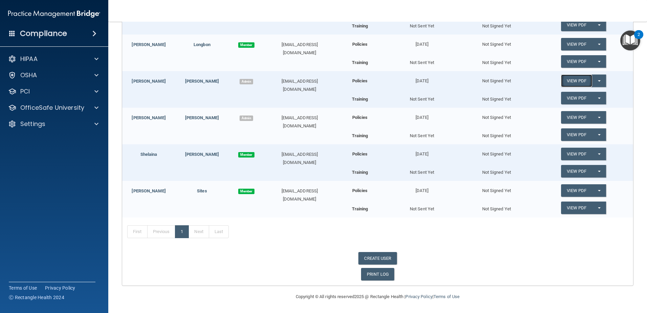
click at [574, 80] on link "View PDF" at bounding box center [576, 80] width 31 height 13
click at [596, 79] on button "Split button!" at bounding box center [600, 80] width 14 height 13
click at [570, 80] on link "View PDF" at bounding box center [576, 80] width 31 height 13
click at [97, 57] on span at bounding box center [96, 59] width 4 height 8
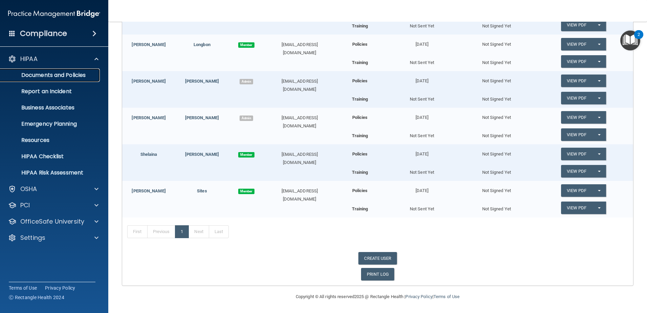
click at [40, 74] on p "Documents and Policies" at bounding box center [50, 75] width 92 height 7
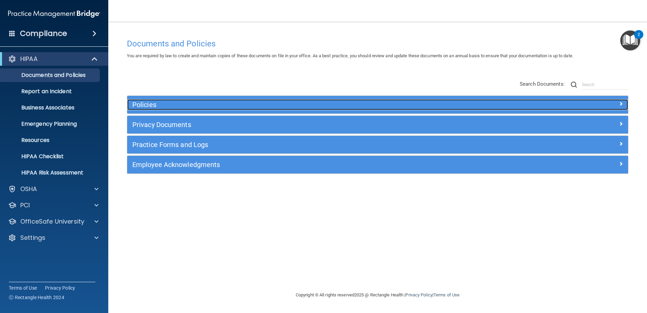
click at [138, 101] on h5 "Policies" at bounding box center [315, 104] width 366 height 7
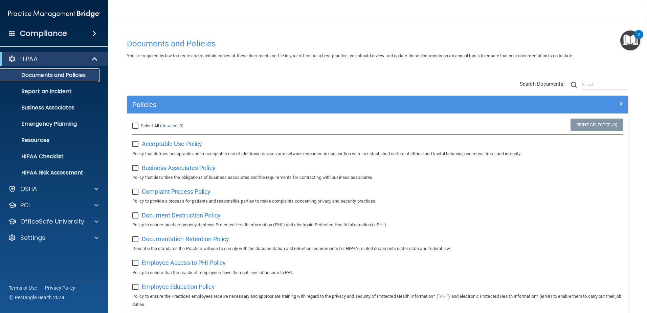
click at [43, 76] on p "Documents and Policies" at bounding box center [50, 75] width 92 height 7
click at [74, 77] on p "Documents and Policies" at bounding box center [50, 75] width 92 height 7
click at [40, 92] on p "Report an Incident" at bounding box center [50, 91] width 92 height 7
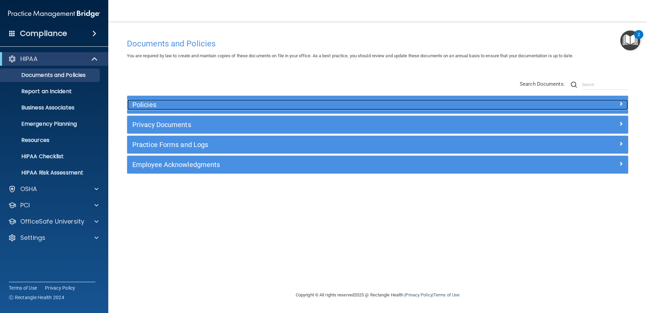
click at [152, 103] on h5 "Policies" at bounding box center [315, 104] width 366 height 7
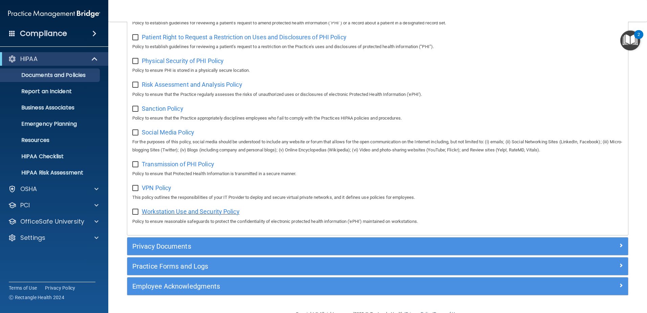
scroll to position [448, 0]
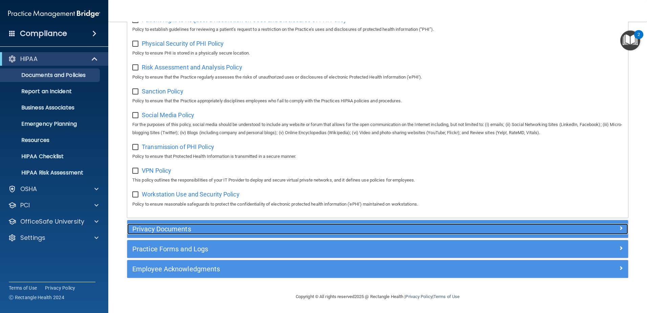
click at [619, 228] on span at bounding box center [621, 228] width 4 height 8
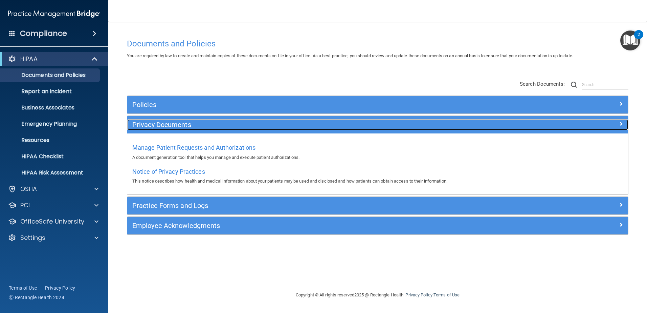
scroll to position [0, 0]
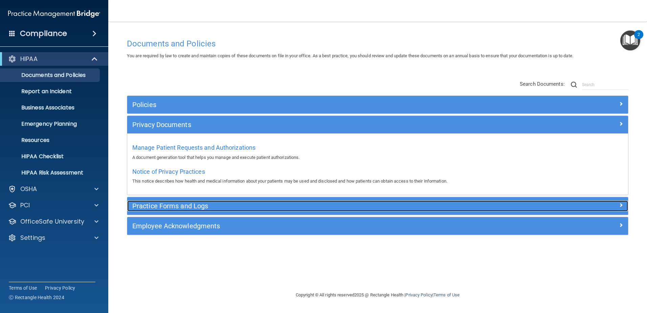
click at [153, 204] on h5 "Practice Forms and Logs" at bounding box center [315, 205] width 366 height 7
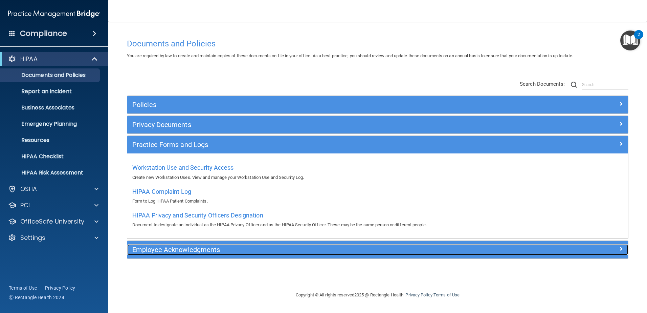
click at [164, 249] on h5 "Employee Acknowledgments" at bounding box center [315, 249] width 366 height 7
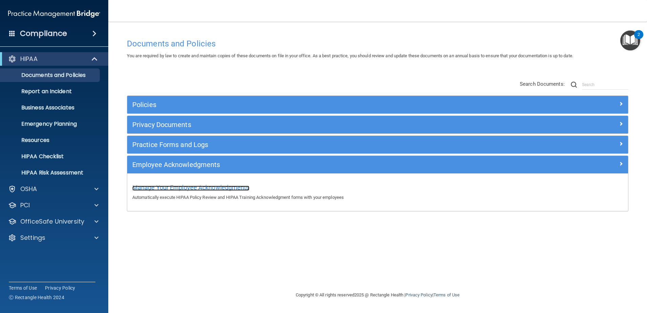
click at [167, 187] on span "Manage Your Employee Acknowledgments" at bounding box center [190, 187] width 117 height 7
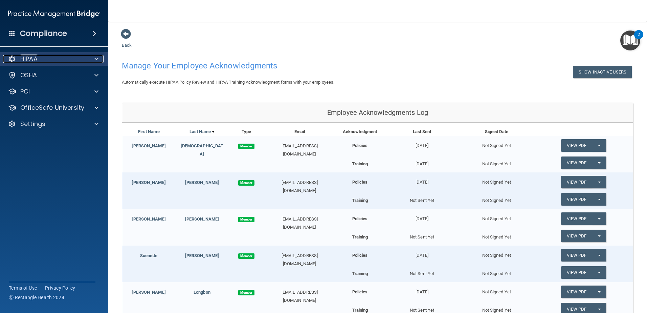
click at [29, 58] on p "HIPAA" at bounding box center [28, 59] width 17 height 8
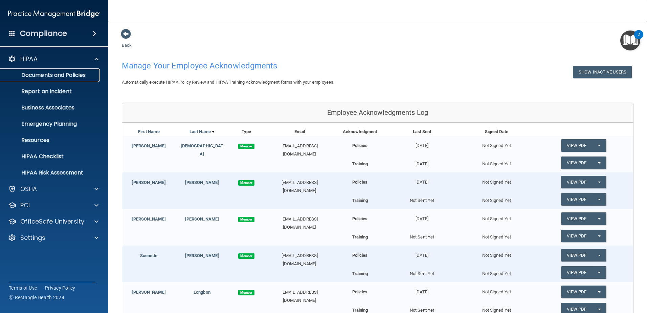
click at [41, 74] on p "Documents and Policies" at bounding box center [50, 75] width 92 height 7
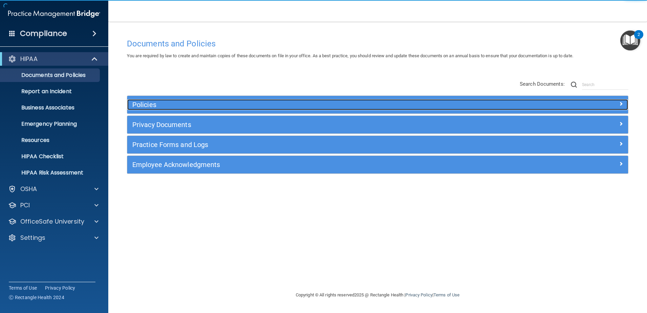
click at [144, 102] on h5 "Policies" at bounding box center [315, 104] width 366 height 7
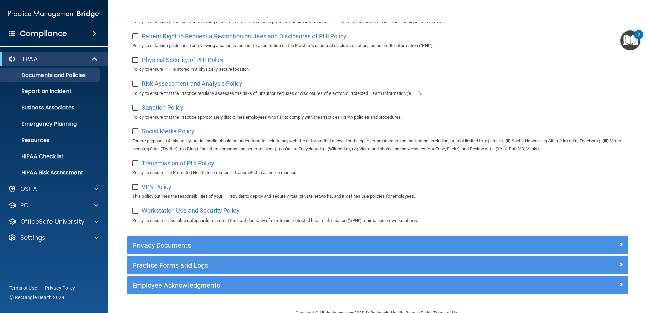
scroll to position [440, 0]
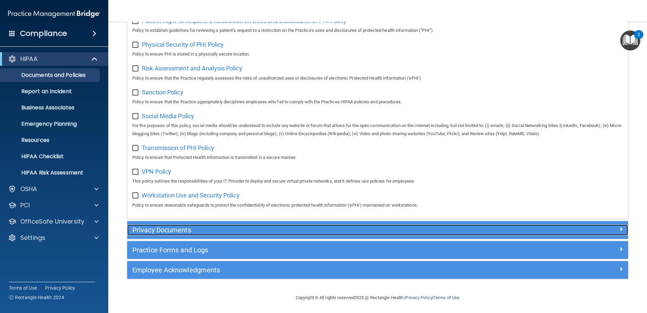
click at [153, 234] on h5 "Privacy Documents" at bounding box center [315, 229] width 366 height 7
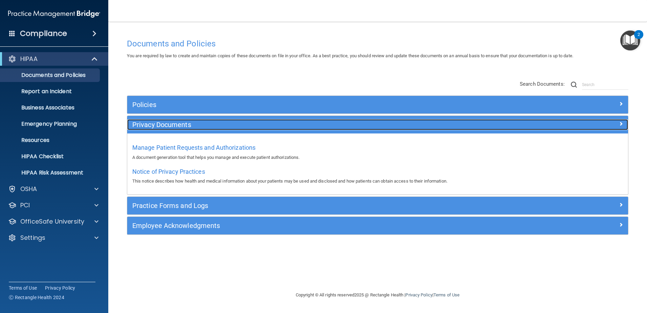
scroll to position [0, 0]
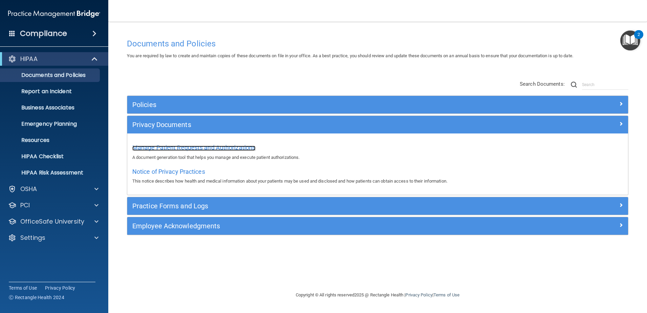
click at [150, 146] on span "Manage Patient Requests and Authorizations" at bounding box center [193, 147] width 123 height 7
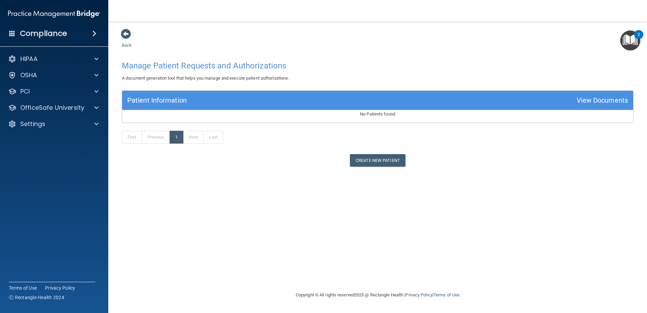
click at [589, 98] on div "View Documents" at bounding box center [602, 100] width 51 height 13
click at [127, 34] on span at bounding box center [126, 34] width 10 height 10
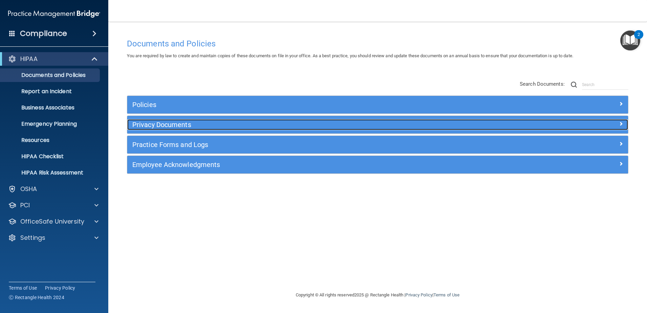
click at [143, 124] on h5 "Privacy Documents" at bounding box center [315, 124] width 366 height 7
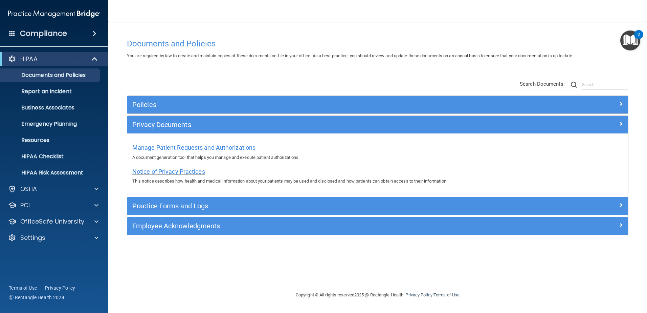
click at [148, 170] on span "Notice of Privacy Practices" at bounding box center [168, 171] width 73 height 7
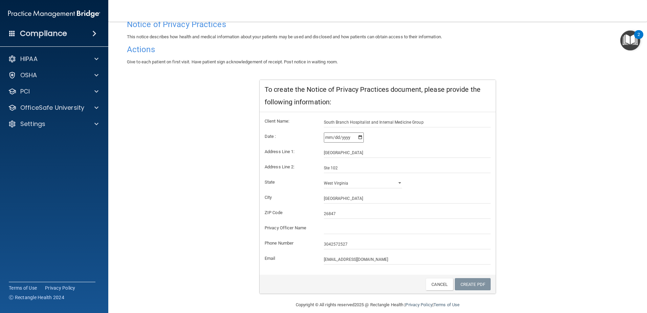
scroll to position [63, 0]
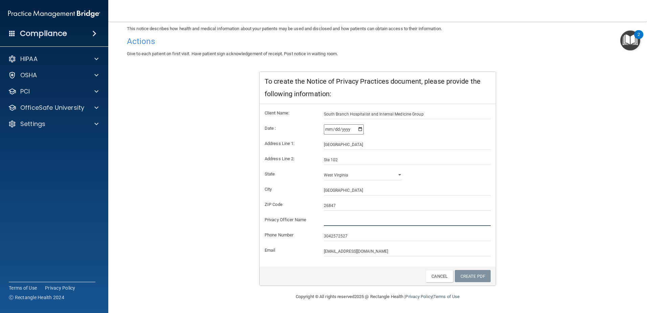
click at [325, 219] on input "text" at bounding box center [407, 221] width 167 height 10
type input "Pamela Michaels and Sheila Phares-Dunsmore"
drag, startPoint x: 470, startPoint y: 276, endPoint x: 464, endPoint y: 272, distance: 6.8
click at [464, 272] on link "Create PDF" at bounding box center [473, 276] width 36 height 13
click at [461, 275] on link "Create PDF" at bounding box center [473, 276] width 36 height 13
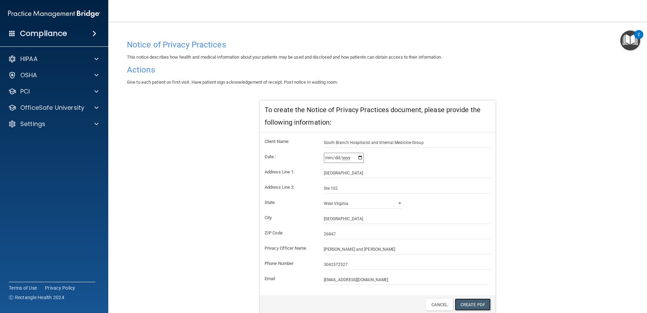
scroll to position [0, 0]
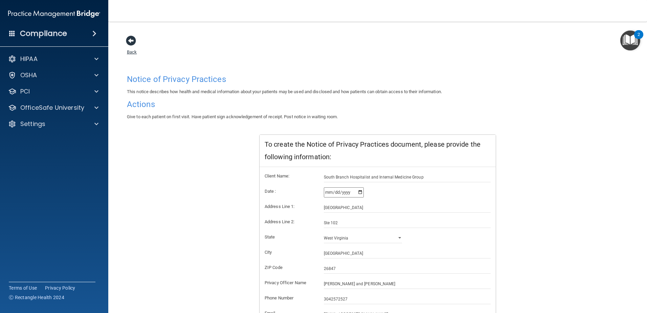
click at [128, 42] on span at bounding box center [131, 41] width 10 height 10
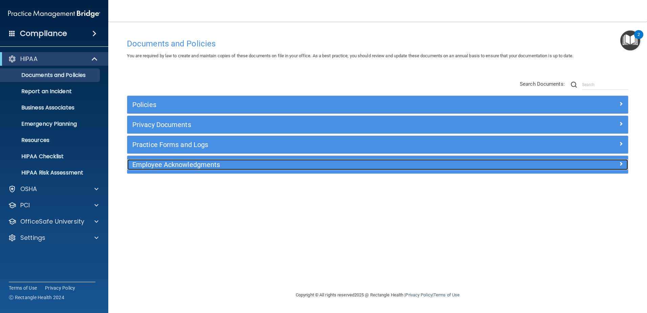
click at [155, 164] on h5 "Employee Acknowledgments" at bounding box center [315, 164] width 366 height 7
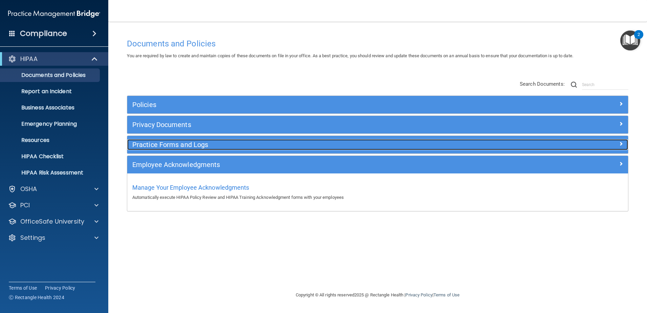
click at [153, 146] on h5 "Practice Forms and Logs" at bounding box center [315, 144] width 366 height 7
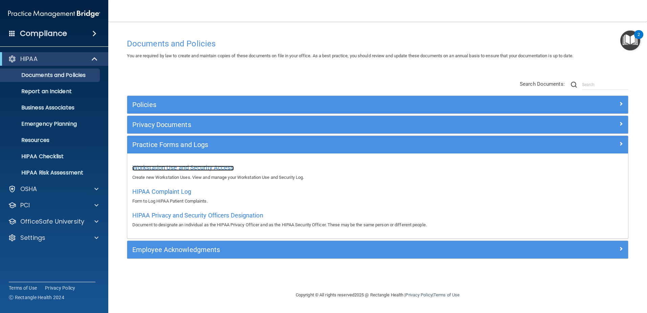
click at [160, 167] on span "Workstation Use and Security Access" at bounding box center [183, 167] width 102 height 7
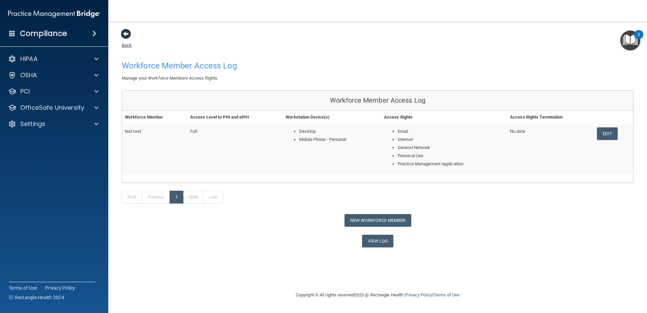
click at [127, 33] on span at bounding box center [126, 34] width 10 height 10
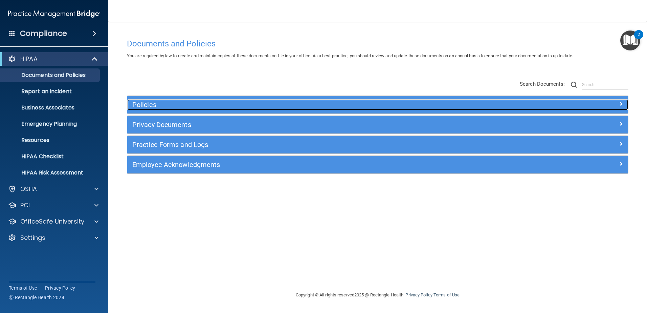
click at [141, 104] on h5 "Policies" at bounding box center [315, 104] width 366 height 7
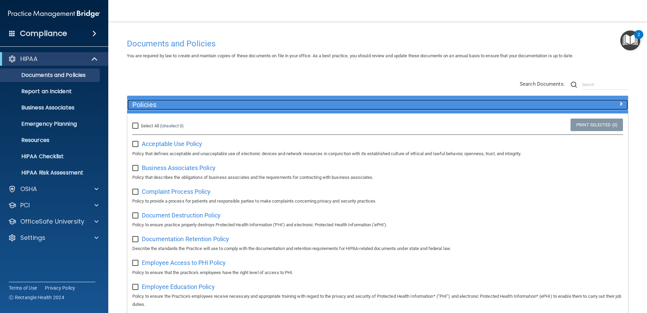
click at [141, 104] on h5 "Policies" at bounding box center [315, 104] width 366 height 7
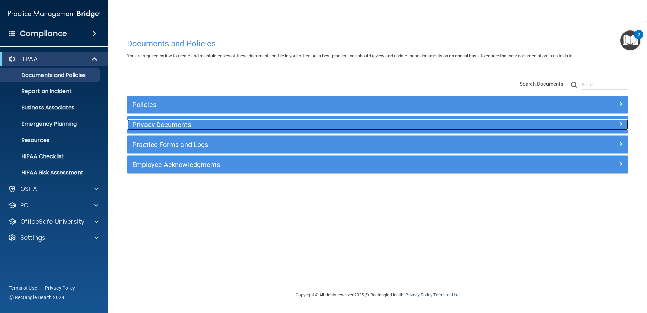
click at [142, 122] on h5 "Privacy Documents" at bounding box center [315, 124] width 366 height 7
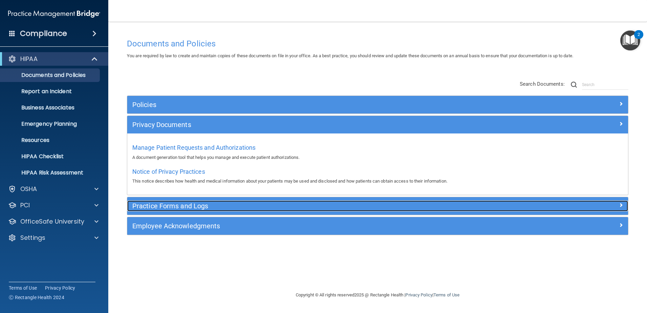
click at [142, 204] on h5 "Practice Forms and Logs" at bounding box center [315, 205] width 366 height 7
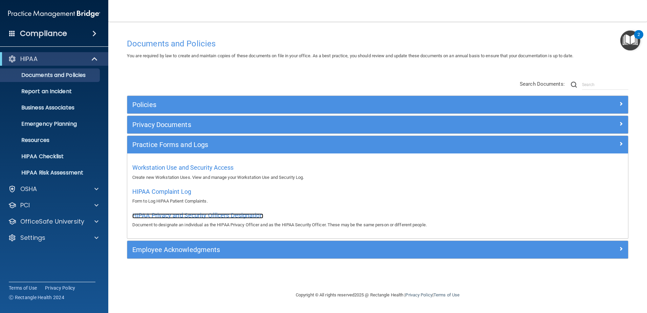
click at [181, 216] on span "HIPAA Privacy and Security Officers Designation" at bounding box center [197, 215] width 131 height 7
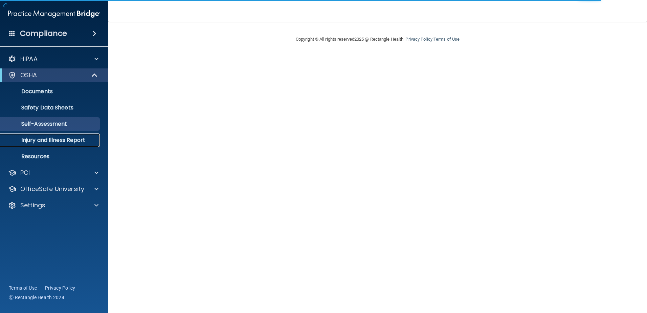
click at [29, 139] on p "Injury and Illness Report" at bounding box center [50, 140] width 92 height 7
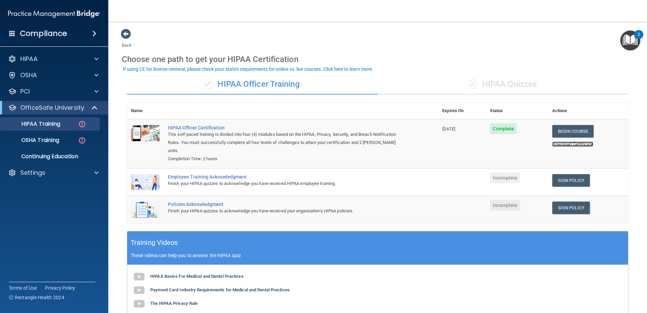
click at [567, 144] on link "Download Certificate" at bounding box center [573, 144] width 41 height 5
click at [562, 179] on link "Sign Policy" at bounding box center [572, 180] width 38 height 13
click at [572, 179] on link "Sign Policy" at bounding box center [572, 180] width 38 height 13
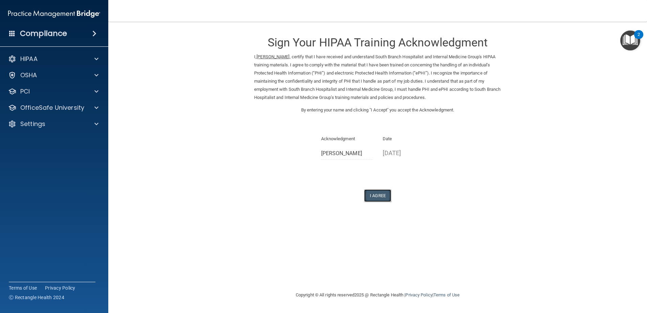
click at [376, 195] on button "I Agree" at bounding box center [377, 195] width 27 height 13
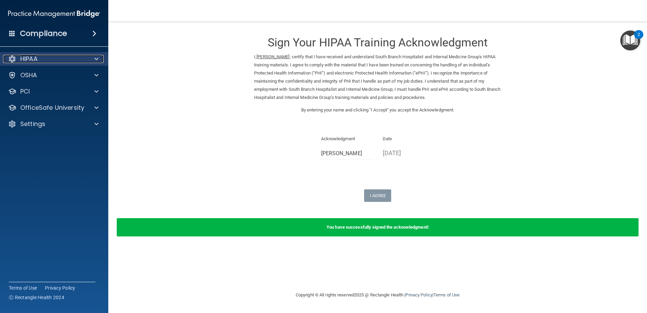
click at [94, 59] on span at bounding box center [96, 59] width 4 height 8
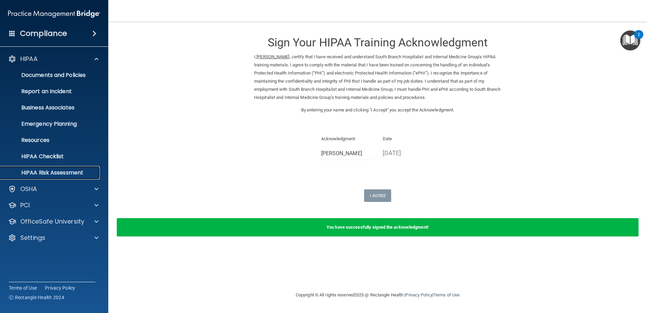
click at [43, 171] on p "HIPAA Risk Assessment" at bounding box center [50, 172] width 92 height 7
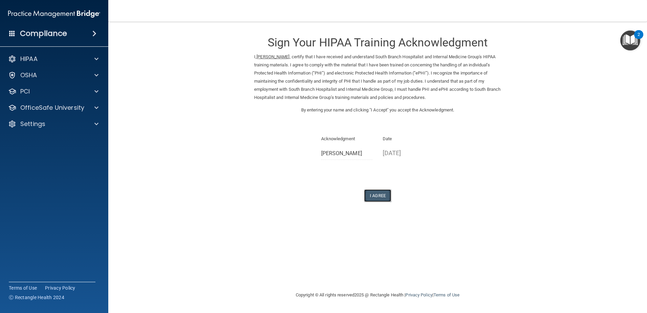
click at [371, 195] on button "I Agree" at bounding box center [377, 195] width 27 height 13
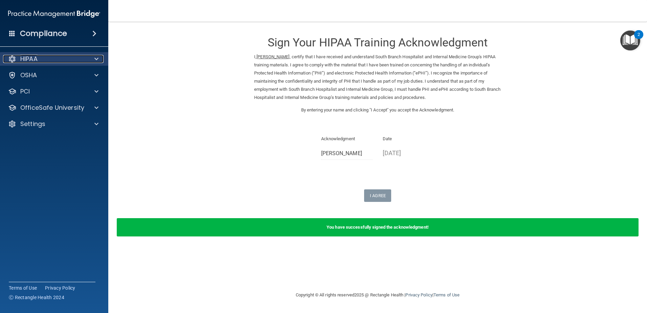
click at [24, 61] on p "HIPAA" at bounding box center [28, 59] width 17 height 8
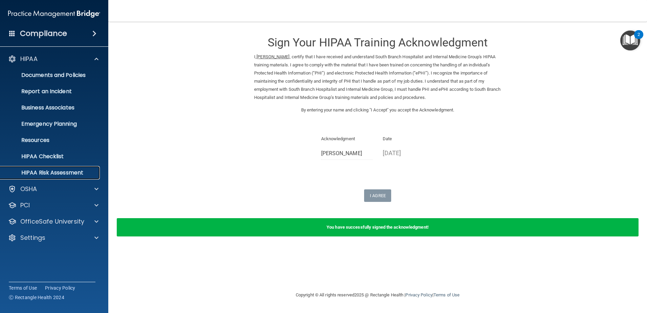
click at [36, 170] on p "HIPAA Risk Assessment" at bounding box center [50, 172] width 92 height 7
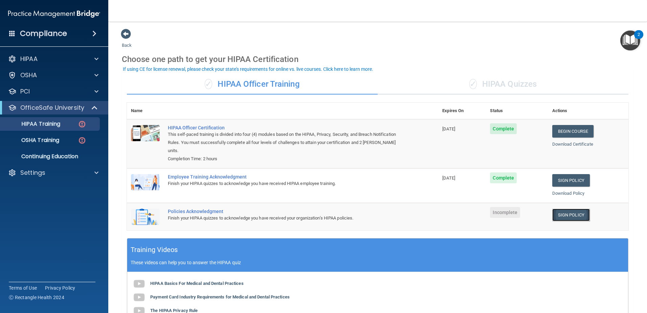
click at [563, 216] on link "Sign Policy" at bounding box center [572, 215] width 38 height 13
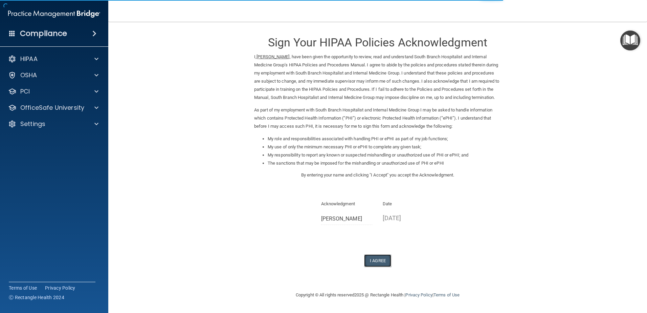
click at [372, 266] on button "I Agree" at bounding box center [377, 260] width 27 height 13
click at [378, 266] on button "I Agree" at bounding box center [377, 260] width 27 height 13
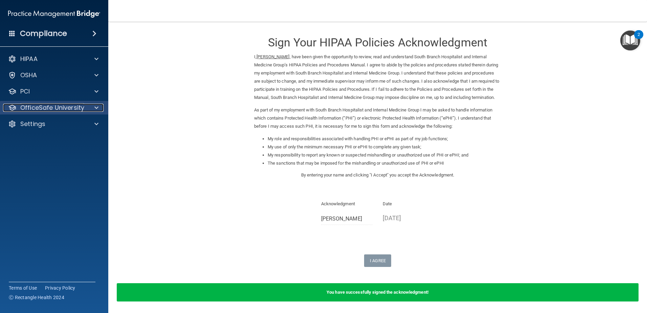
click at [93, 106] on div at bounding box center [95, 108] width 17 height 8
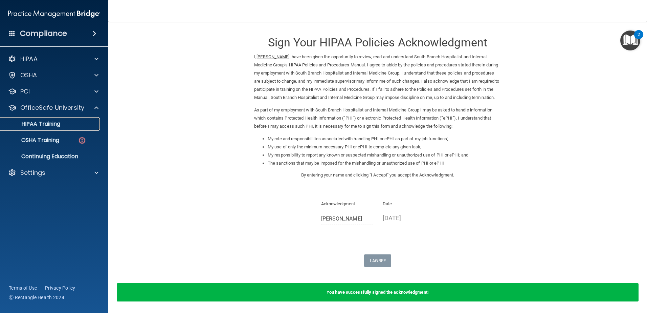
click at [40, 122] on p "HIPAA Training" at bounding box center [32, 124] width 56 height 7
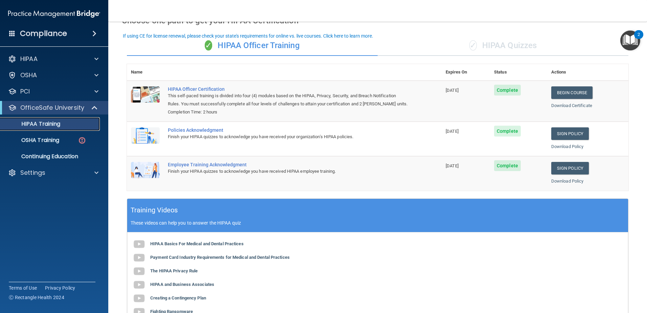
scroll to position [33, 0]
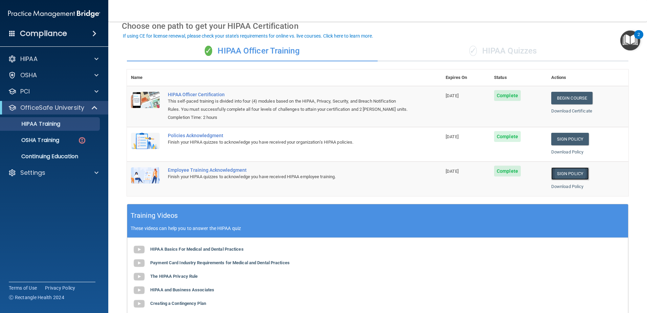
click at [566, 170] on link "Sign Policy" at bounding box center [571, 173] width 38 height 13
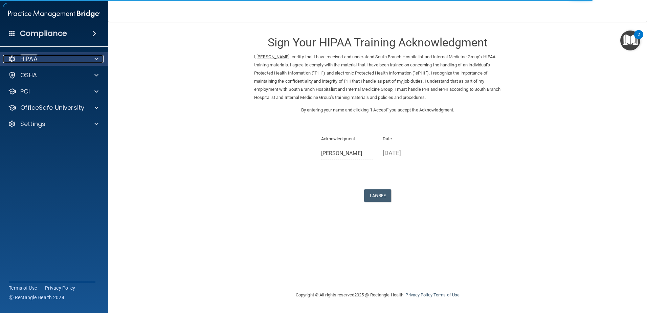
click at [97, 56] on span at bounding box center [96, 59] width 4 height 8
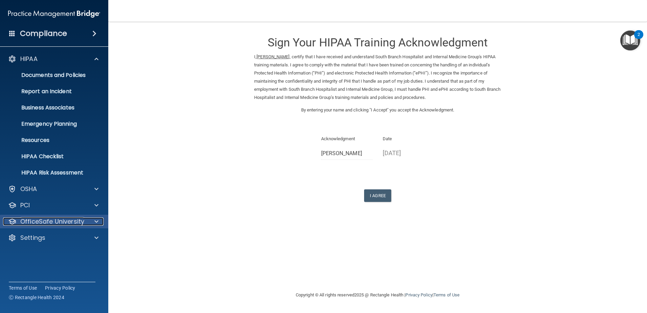
click at [94, 219] on div at bounding box center [95, 221] width 17 height 8
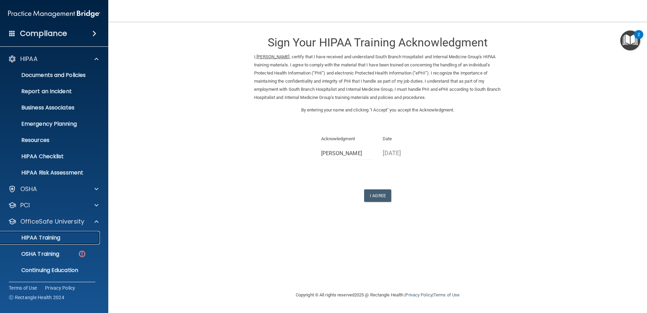
click at [32, 235] on p "HIPAA Training" at bounding box center [32, 237] width 56 height 7
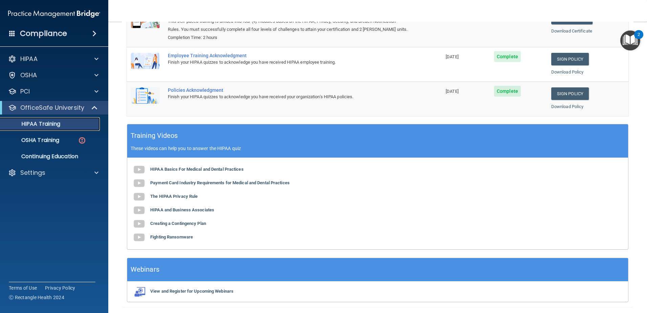
scroll to position [33, 0]
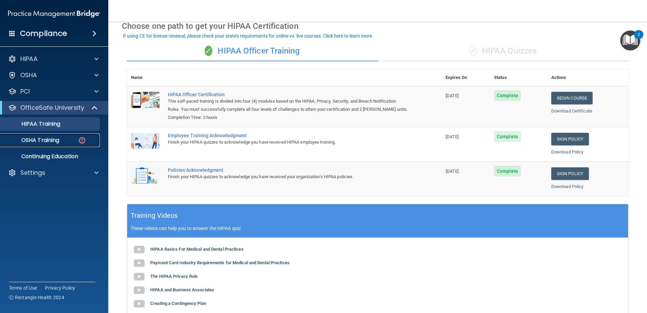
click at [46, 139] on p "OSHA Training" at bounding box center [31, 140] width 55 height 7
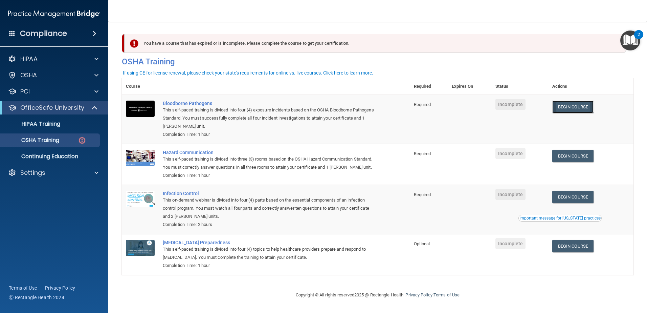
click at [576, 106] on link "Begin Course" at bounding box center [573, 107] width 41 height 13
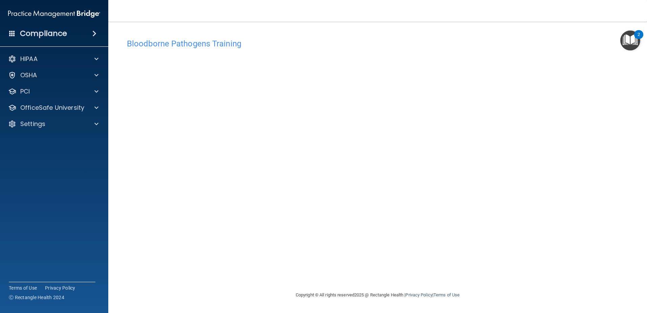
click at [361, 262] on div "Bloodborne Pathogens Training This course doesn’t expire until . Are you sure y…" at bounding box center [378, 163] width 512 height 256
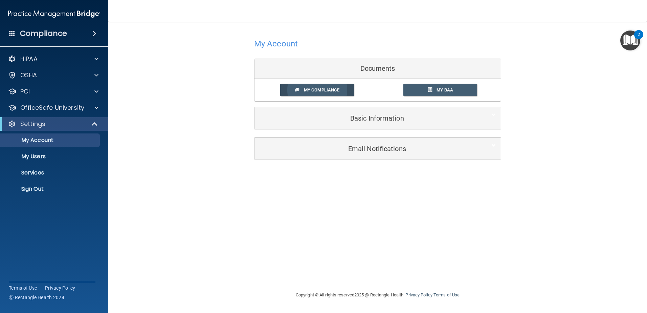
click at [323, 89] on span "My Compliance" at bounding box center [322, 89] width 36 height 5
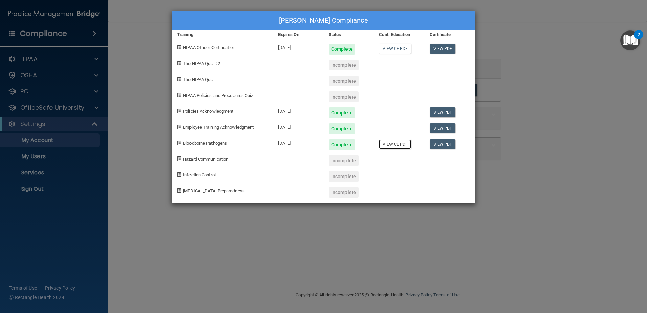
click at [392, 144] on link "View CE PDF" at bounding box center [395, 144] width 32 height 10
click at [194, 64] on span "The HIPAA Quiz #2" at bounding box center [201, 63] width 37 height 5
click at [180, 64] on span at bounding box center [179, 63] width 4 height 4
click at [179, 63] on span at bounding box center [179, 63] width 4 height 4
click at [339, 162] on div "Incomplete" at bounding box center [344, 160] width 30 height 11
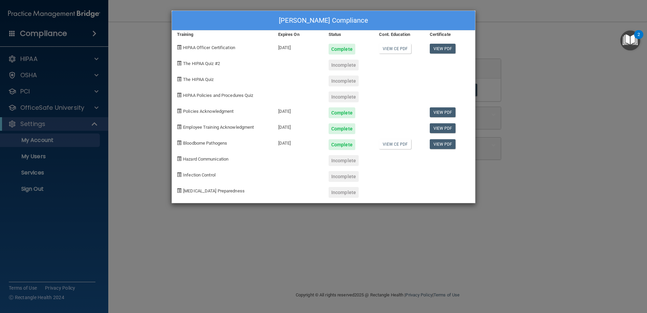
click at [191, 159] on span "Hazard Communication" at bounding box center [205, 158] width 45 height 5
click at [178, 159] on span at bounding box center [179, 158] width 4 height 4
click at [181, 35] on div "Training" at bounding box center [222, 34] width 101 height 8
click at [447, 111] on link "View PDF" at bounding box center [443, 112] width 26 height 10
click at [443, 126] on link "View PDF" at bounding box center [443, 128] width 26 height 10
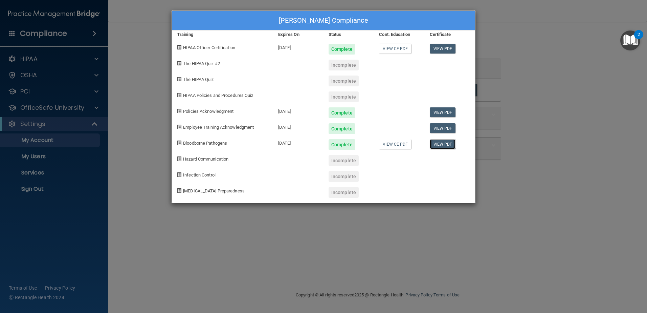
click at [436, 144] on link "View PDF" at bounding box center [443, 144] width 26 height 10
click at [40, 24] on div "Pam Michaels's Compliance Training Expires On Status Cont. Education Certificat…" at bounding box center [323, 156] width 647 height 313
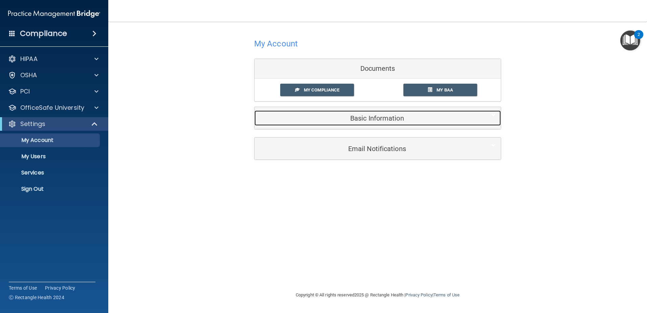
click at [369, 118] on h5 "Basic Information" at bounding box center [368, 117] width 216 height 7
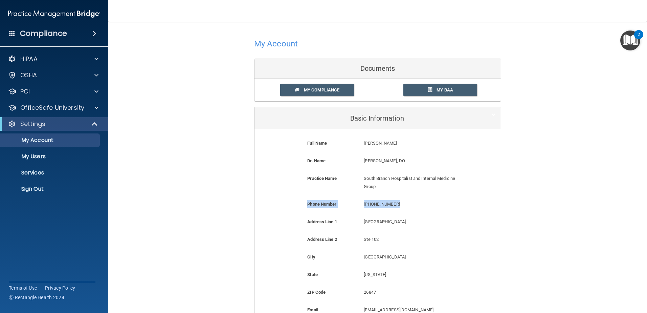
click at [203, 217] on div "My Account Documents My Compliance My Compliance My BAA Basic Information Full …" at bounding box center [378, 206] width 512 height 356
click at [31, 59] on p "HIPAA" at bounding box center [28, 59] width 17 height 8
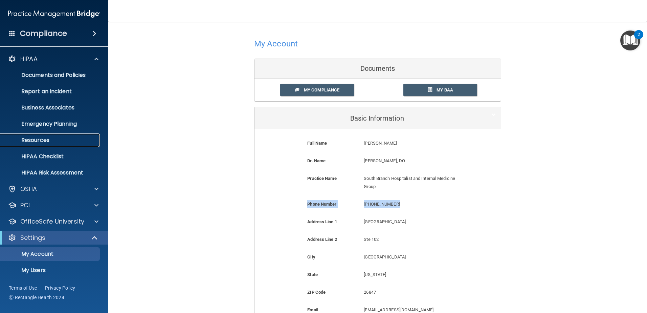
click at [40, 138] on p "Resources" at bounding box center [50, 140] width 92 height 7
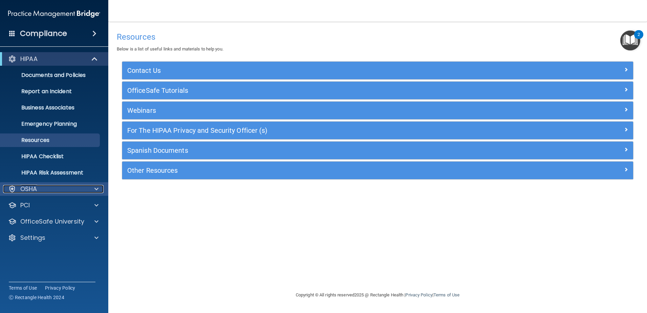
click at [29, 187] on p "OSHA" at bounding box center [28, 189] width 17 height 8
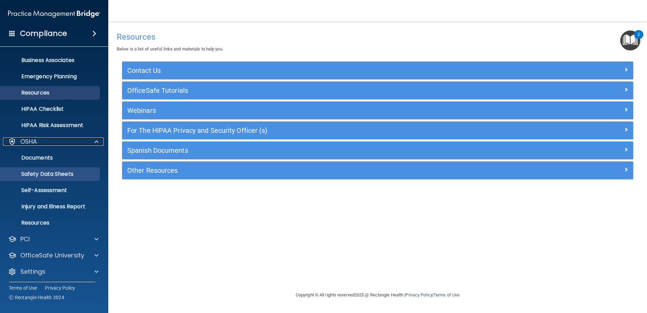
scroll to position [49, 0]
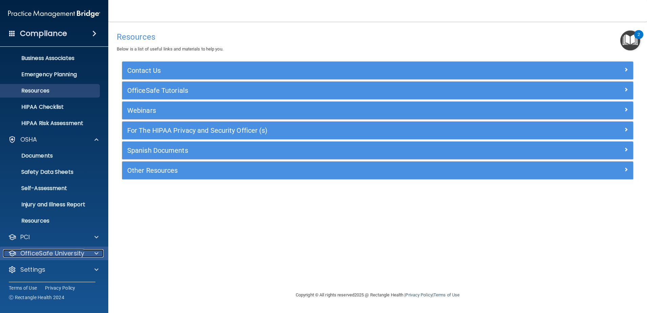
click at [94, 253] on div at bounding box center [95, 253] width 17 height 8
click at [49, 253] on p "OfficeSafe University" at bounding box center [52, 253] width 64 height 8
click at [94, 253] on div at bounding box center [95, 253] width 17 height 8
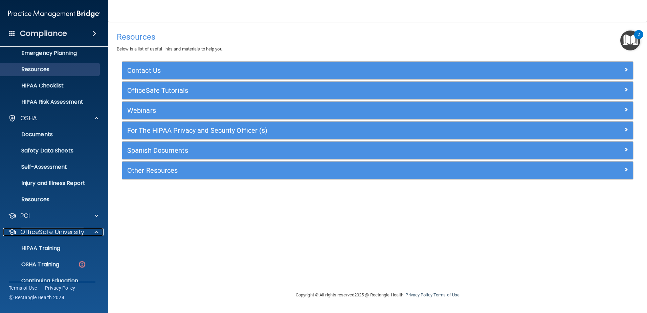
scroll to position [98, 0]
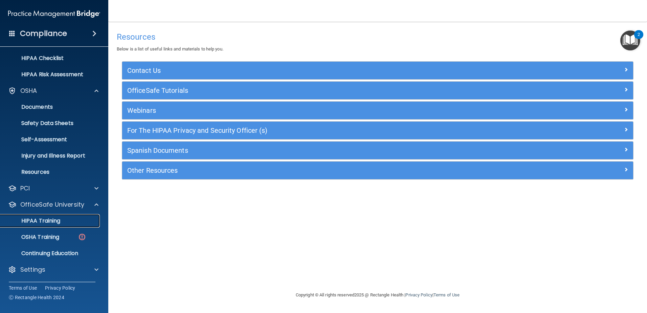
click at [49, 220] on p "HIPAA Training" at bounding box center [32, 220] width 56 height 7
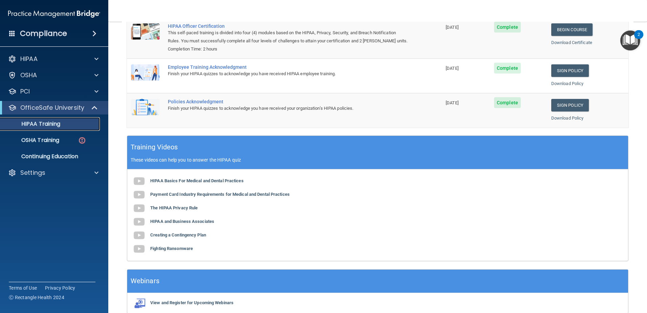
scroll to position [135, 0]
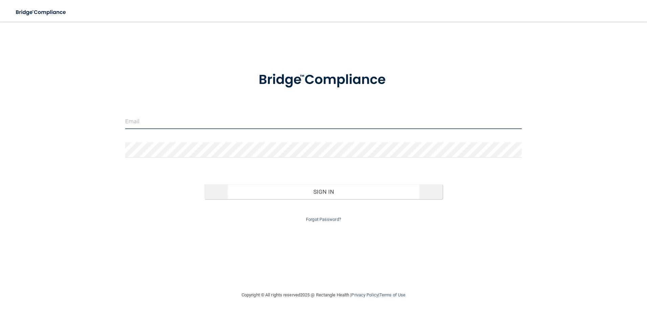
type input "[EMAIL_ADDRESS][DOMAIN_NAME]"
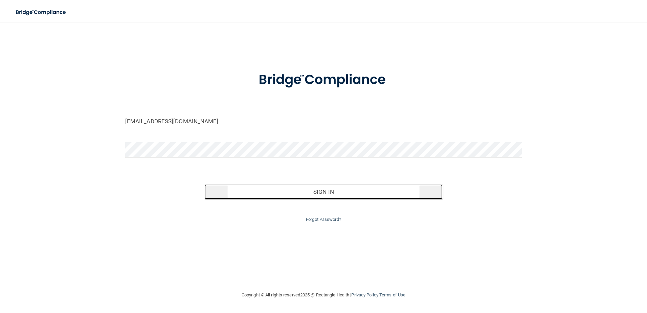
click at [321, 193] on button "Sign In" at bounding box center [324, 191] width 238 height 15
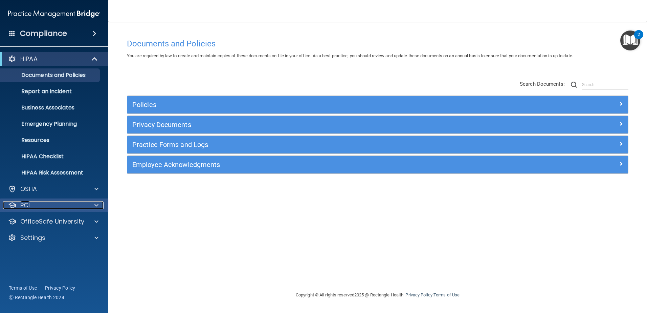
click at [95, 206] on span at bounding box center [96, 205] width 4 height 8
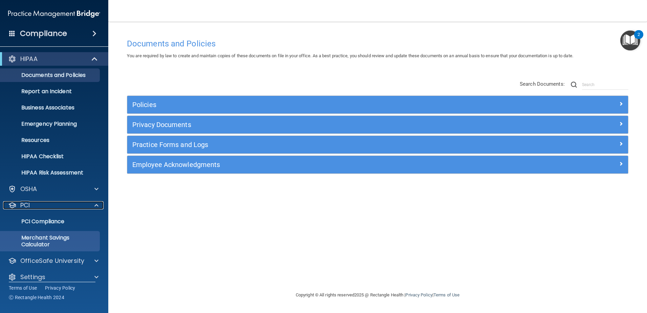
scroll to position [7, 0]
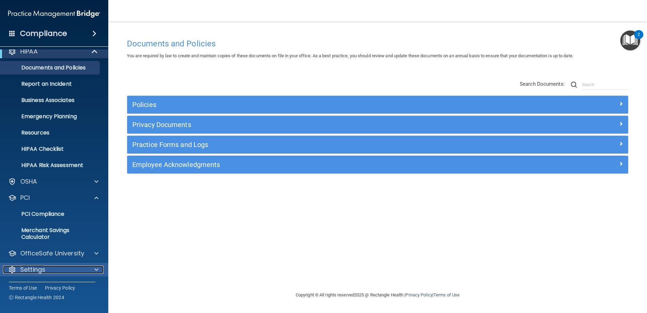
click at [97, 268] on span at bounding box center [96, 269] width 4 height 8
click at [99, 266] on div at bounding box center [95, 269] width 17 height 8
click at [94, 252] on div at bounding box center [95, 253] width 17 height 8
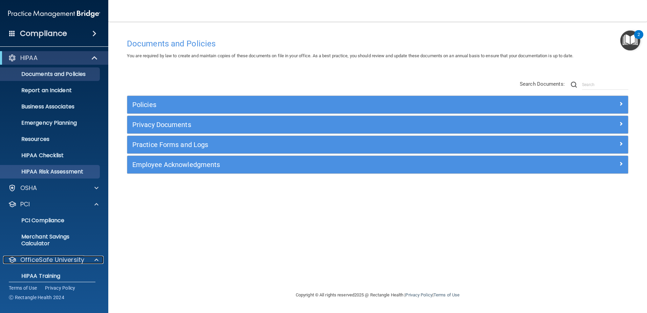
scroll to position [0, 0]
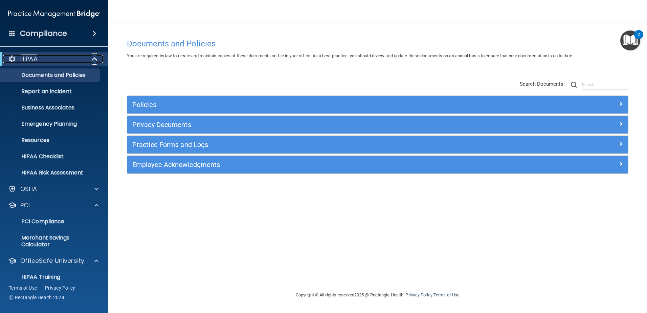
click at [97, 57] on span at bounding box center [95, 59] width 6 height 8
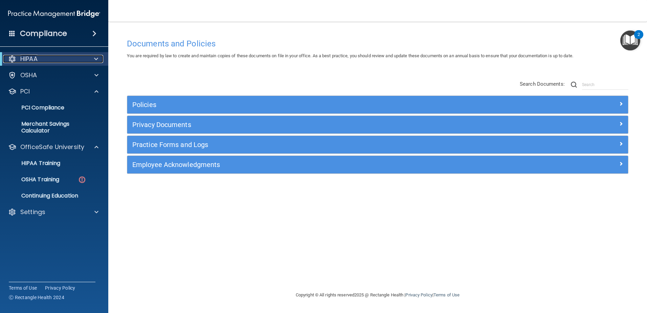
click at [92, 55] on div at bounding box center [95, 59] width 17 height 8
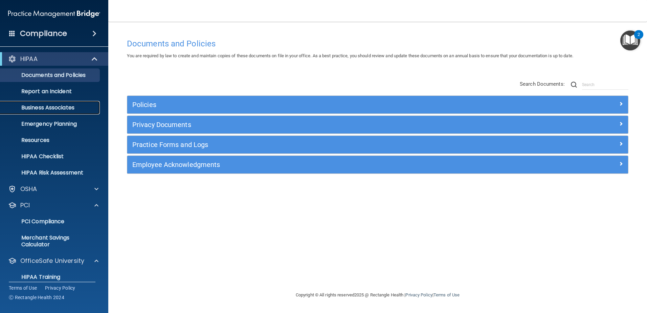
click at [36, 107] on p "Business Associates" at bounding box center [50, 107] width 92 height 7
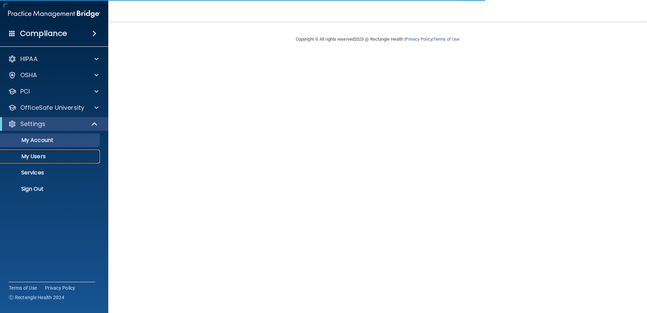
click at [35, 155] on p "My Users" at bounding box center [50, 156] width 92 height 7
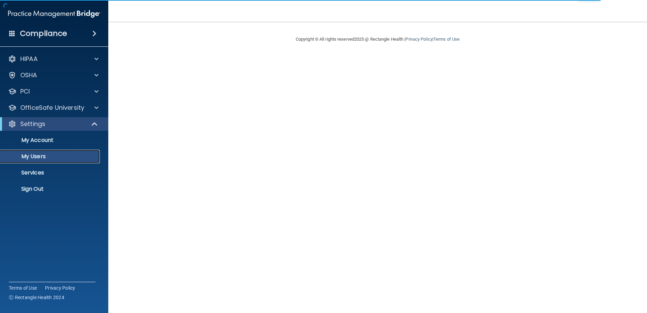
select select "20"
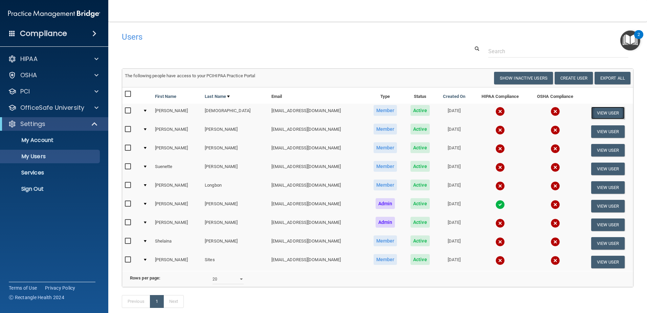
click at [601, 111] on button "View User" at bounding box center [609, 113] width 34 height 13
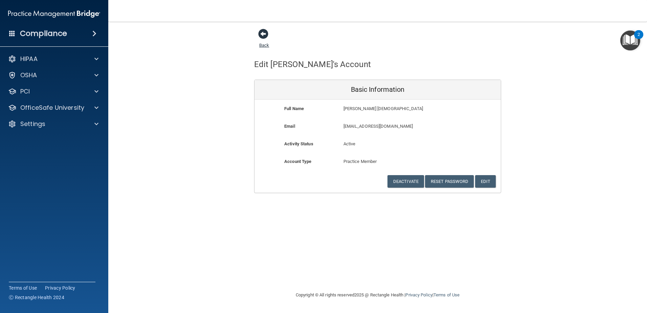
click at [264, 33] on span at bounding box center [263, 34] width 10 height 10
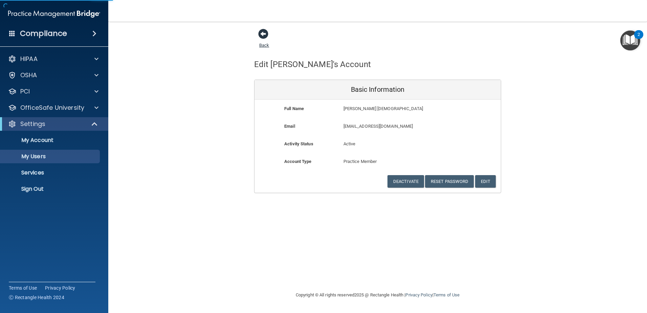
select select "20"
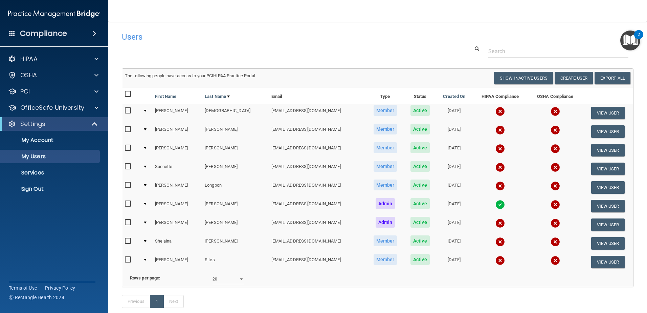
click at [374, 110] on span "Member" at bounding box center [386, 110] width 24 height 11
click at [520, 77] on button "Show Inactive Users" at bounding box center [523, 78] width 59 height 13
select select "20"
click at [128, 109] on input "checkbox" at bounding box center [129, 110] width 8 height 5
checkbox input "true"
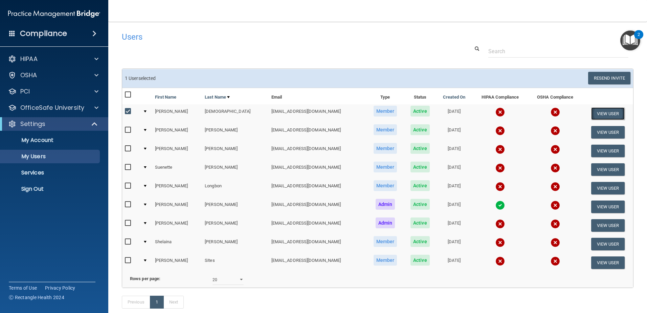
click at [596, 111] on button "View User" at bounding box center [609, 113] width 34 height 13
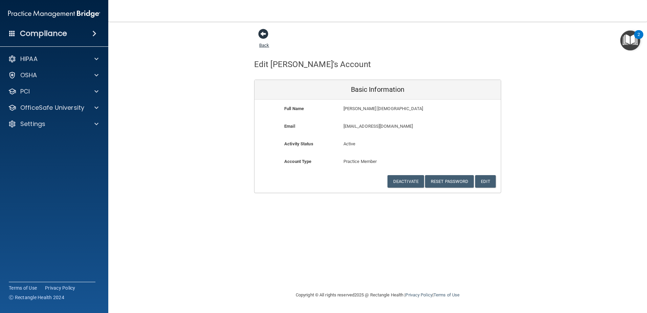
click at [265, 35] on span at bounding box center [263, 34] width 10 height 10
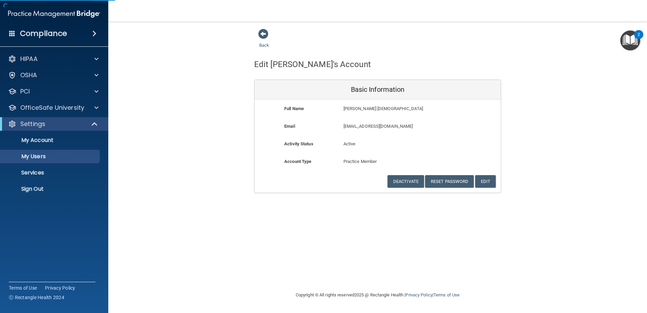
select select "20"
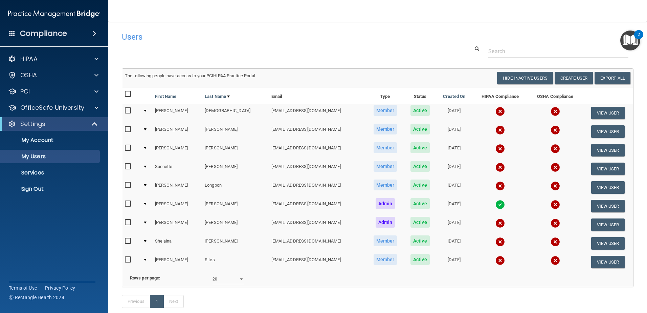
click at [130, 109] on input "checkbox" at bounding box center [129, 110] width 8 height 5
checkbox input "true"
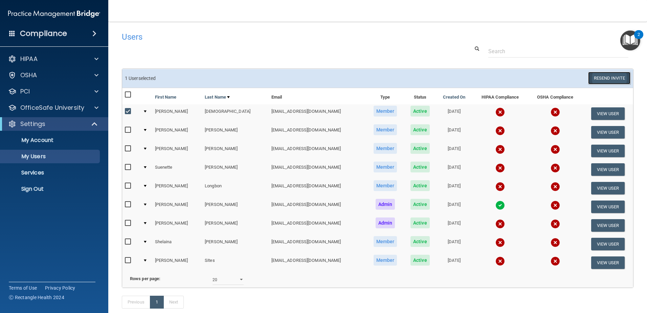
click at [611, 76] on button "Resend Invite" at bounding box center [610, 78] width 42 height 13
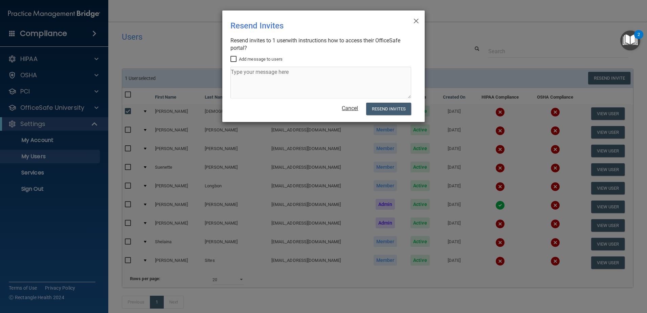
click at [347, 110] on link "Cancel" at bounding box center [350, 108] width 16 height 6
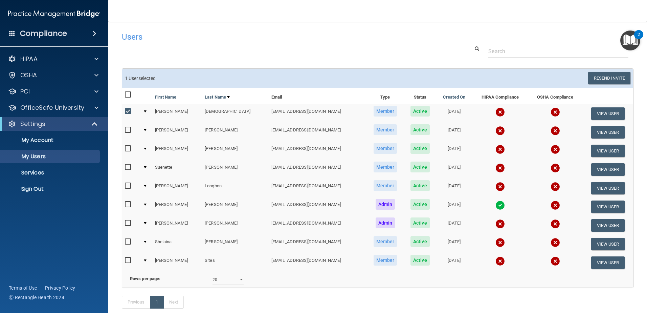
click at [126, 128] on input "checkbox" at bounding box center [129, 129] width 8 height 5
checkbox input "true"
click at [601, 77] on button "Resend Invite" at bounding box center [610, 78] width 42 height 13
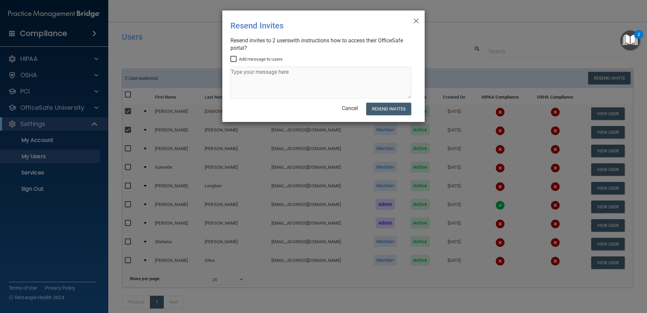
click at [235, 59] on input "Add message to users" at bounding box center [235, 59] width 8 height 5
checkbox input "true"
click at [236, 72] on textarea at bounding box center [321, 83] width 181 height 32
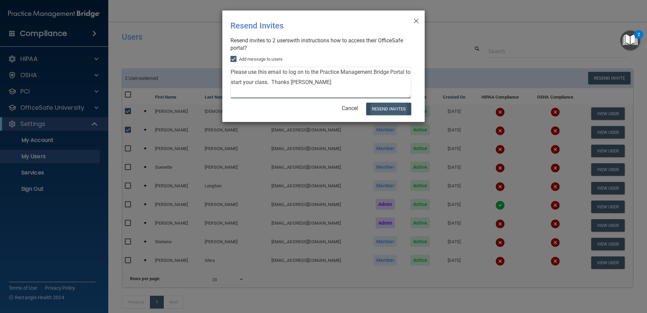
type textarea "Please use this email to log on to the Practice Management Bridge Portal to sta…"
click at [386, 109] on button "Resend Invites" at bounding box center [388, 109] width 45 height 13
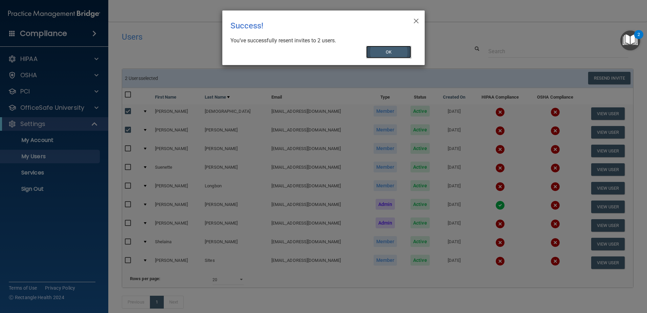
click at [395, 52] on button "OK" at bounding box center [388, 52] width 45 height 13
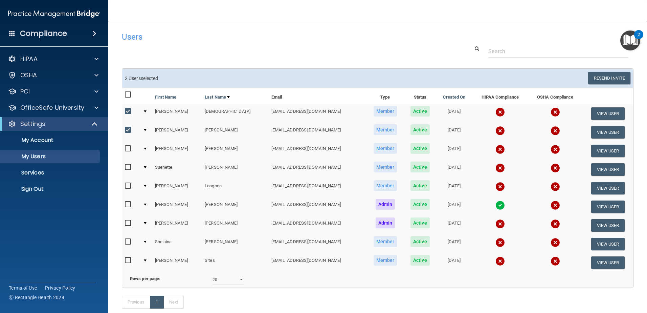
click at [127, 110] on input "checkbox" at bounding box center [129, 111] width 8 height 5
checkbox input "false"
click at [126, 130] on input "checkbox" at bounding box center [129, 129] width 8 height 5
checkbox input "false"
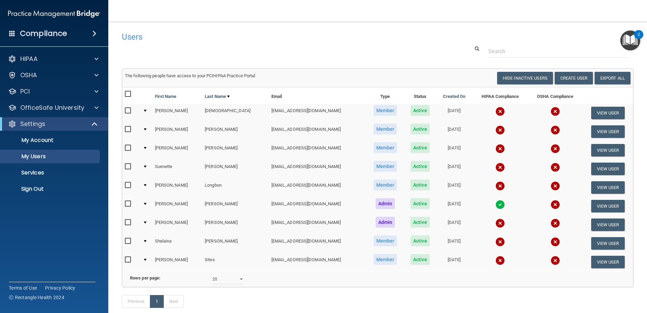
click at [127, 146] on input "checkbox" at bounding box center [129, 147] width 8 height 5
checkbox input "true"
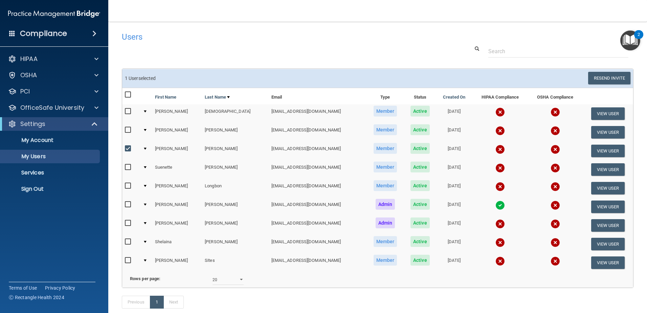
click at [130, 167] on input "checkbox" at bounding box center [129, 167] width 8 height 5
checkbox input "true"
click at [128, 185] on input "checkbox" at bounding box center [129, 185] width 8 height 5
checkbox input "true"
click at [129, 205] on input "checkbox" at bounding box center [129, 204] width 8 height 5
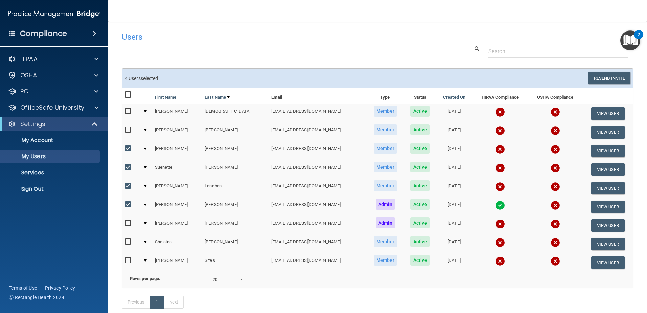
click at [128, 204] on input "checkbox" at bounding box center [129, 204] width 8 height 5
checkbox input "false"
click at [127, 222] on input "checkbox" at bounding box center [129, 222] width 8 height 5
checkbox input "true"
click at [128, 241] on input "checkbox" at bounding box center [129, 241] width 8 height 5
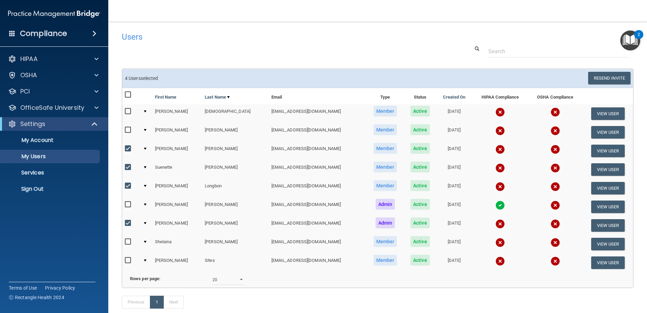
checkbox input "true"
click at [129, 260] on input "checkbox" at bounding box center [129, 260] width 8 height 5
checkbox input "true"
click at [603, 78] on button "Resend Invite" at bounding box center [610, 78] width 42 height 13
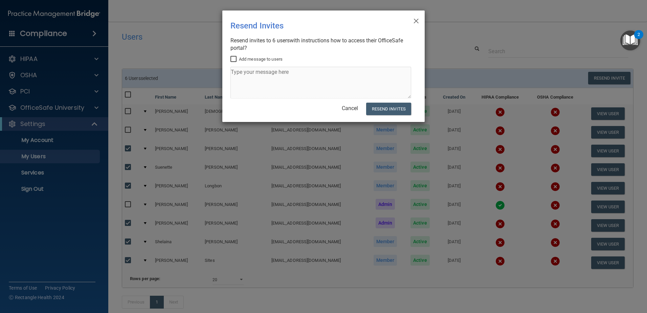
click at [234, 60] on input "Add message to users" at bounding box center [235, 59] width 8 height 5
checkbox input "true"
click at [237, 71] on textarea at bounding box center [321, 83] width 181 height 32
type textarea "Please use the link to change your password and begin training on the portal. T…"
click at [380, 106] on button "Resend Invites" at bounding box center [388, 109] width 45 height 13
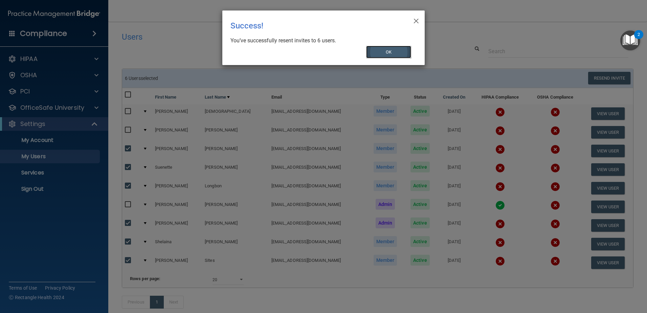
click at [391, 50] on button "OK" at bounding box center [388, 52] width 45 height 13
